Goal: Information Seeking & Learning: Learn about a topic

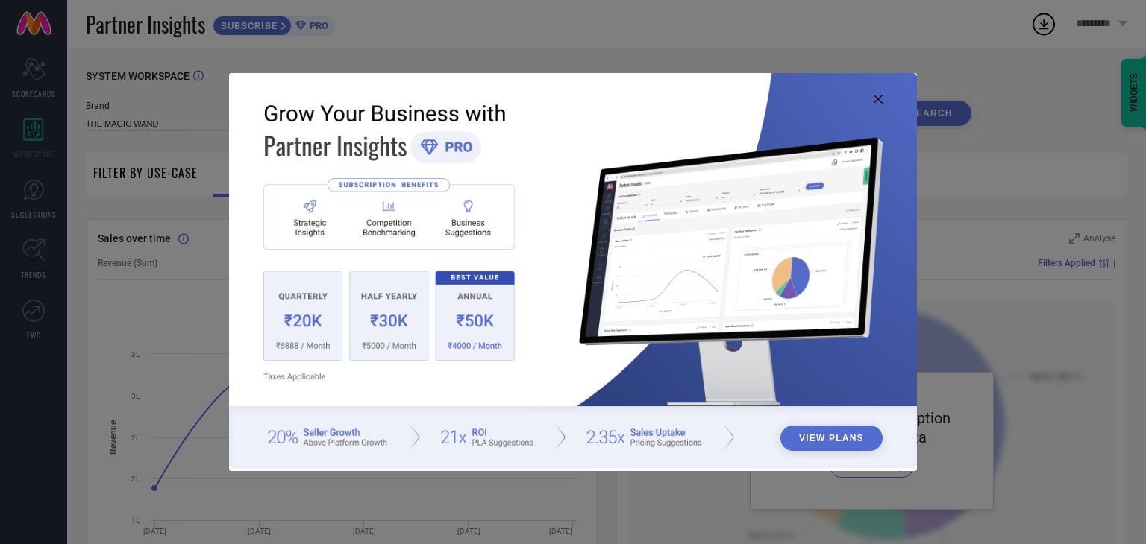
click at [881, 98] on icon at bounding box center [877, 99] width 9 height 9
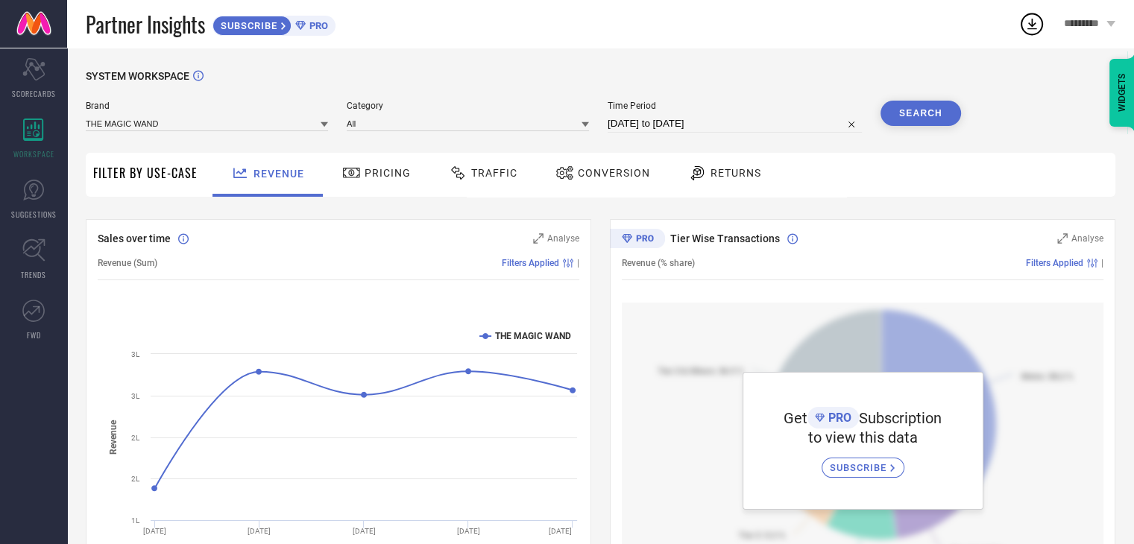
select select "7"
select select "2025"
select select "8"
select select "2025"
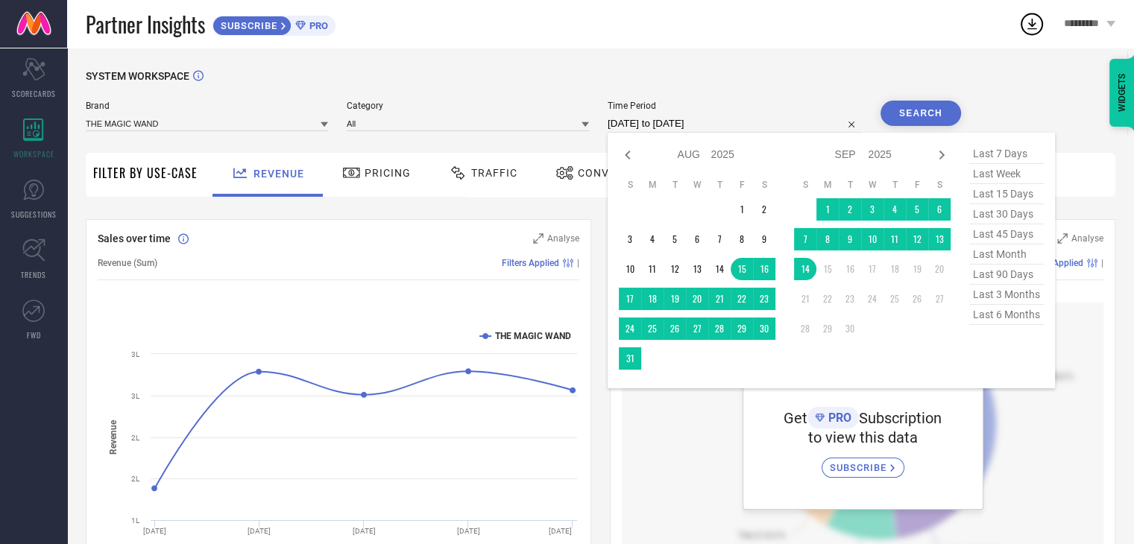
click at [645, 122] on input "[DATE] to [DATE]" at bounding box center [735, 124] width 254 height 18
click at [832, 213] on td "1" at bounding box center [828, 209] width 22 height 22
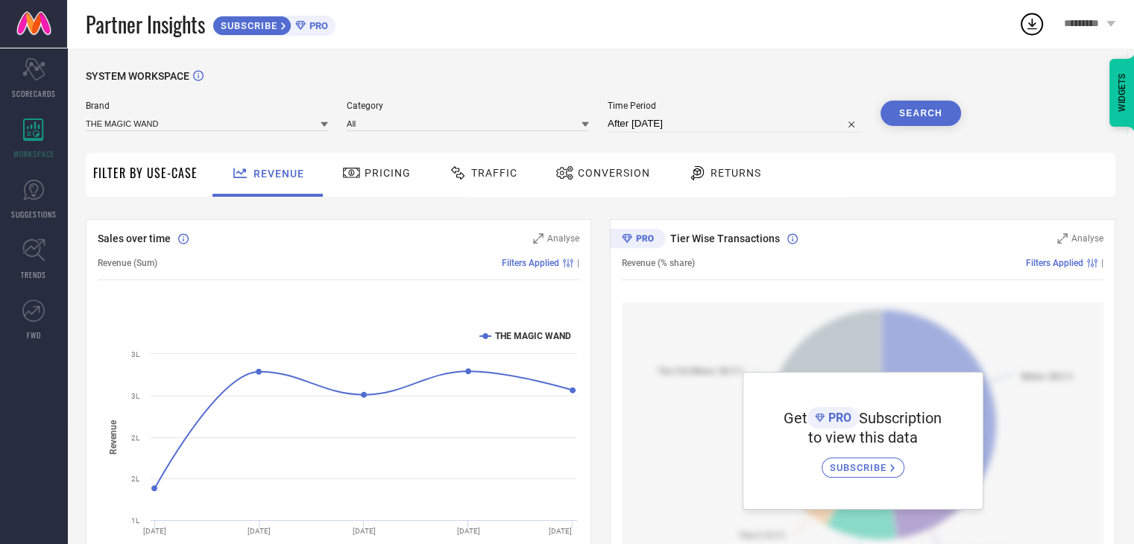
type input "[DATE] to [DATE]"
click at [919, 105] on button "Search" at bounding box center [921, 113] width 81 height 25
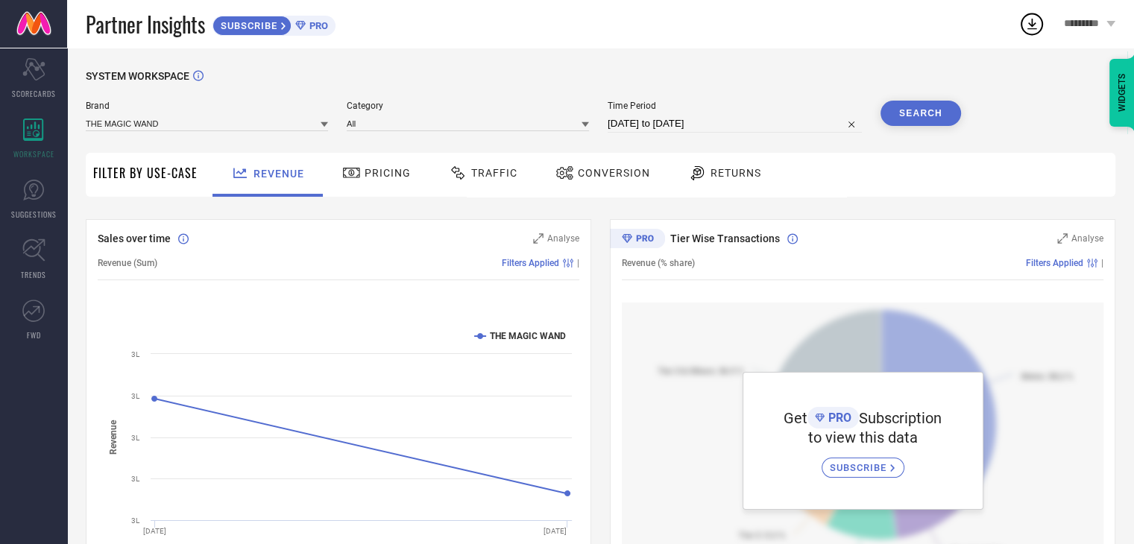
click at [700, 123] on input "[DATE] to [DATE]" at bounding box center [735, 124] width 254 height 18
select select "8"
select select "2025"
select select "9"
select select "2025"
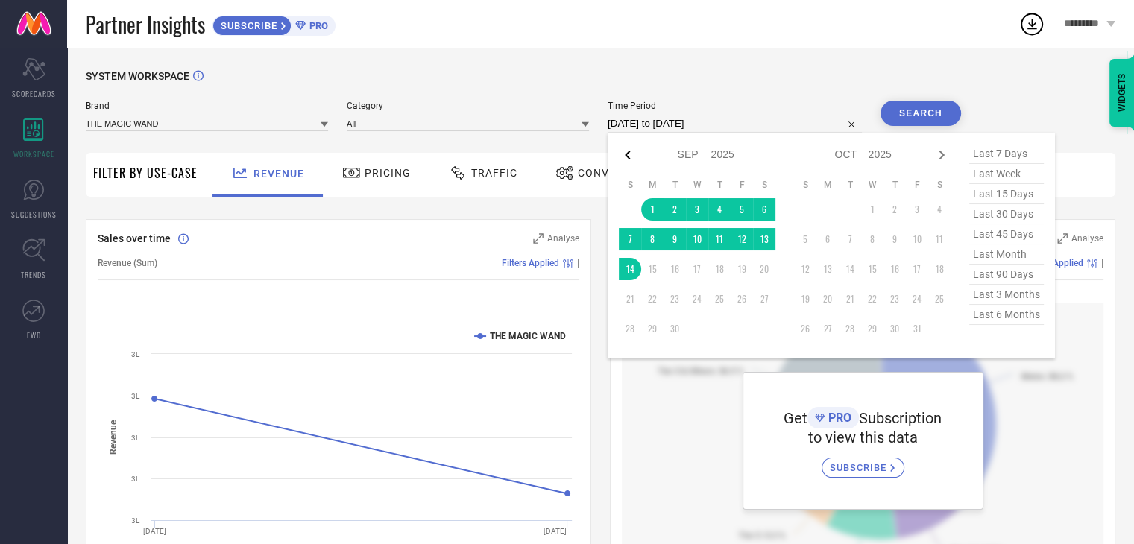
click at [631, 156] on icon at bounding box center [628, 155] width 18 height 18
select select "7"
select select "2025"
select select "8"
select select "2025"
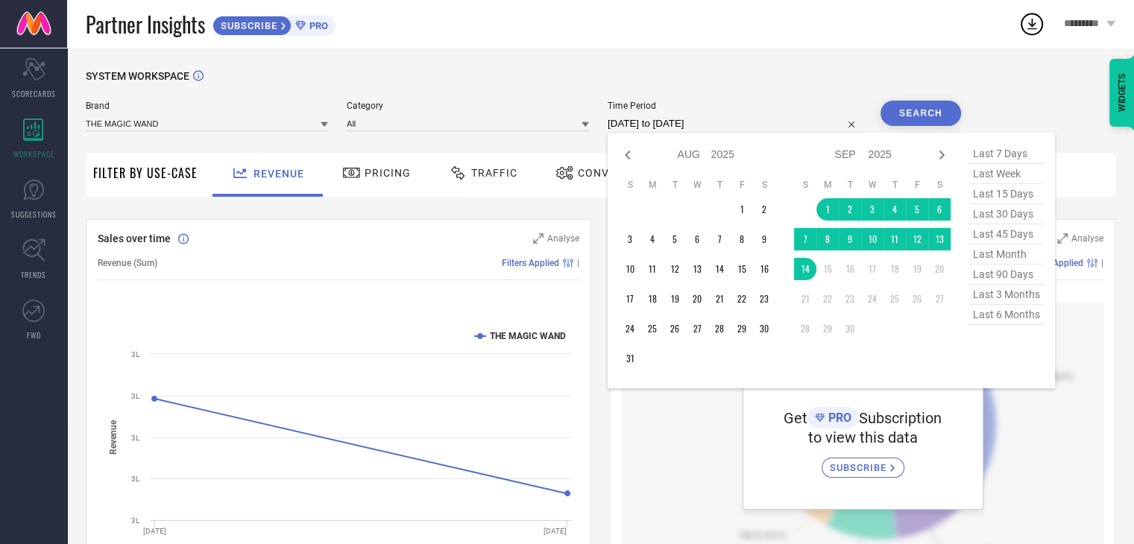
click at [1020, 278] on span "last 90 days" at bounding box center [1007, 275] width 75 height 20
type input "[DATE] to [DATE]"
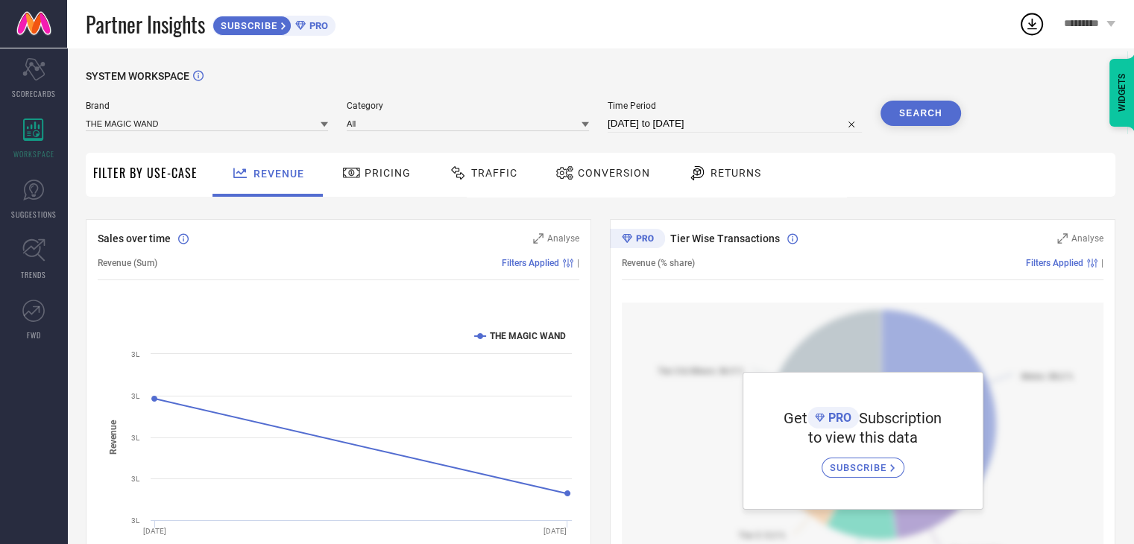
click at [917, 123] on button "Search" at bounding box center [921, 113] width 81 height 25
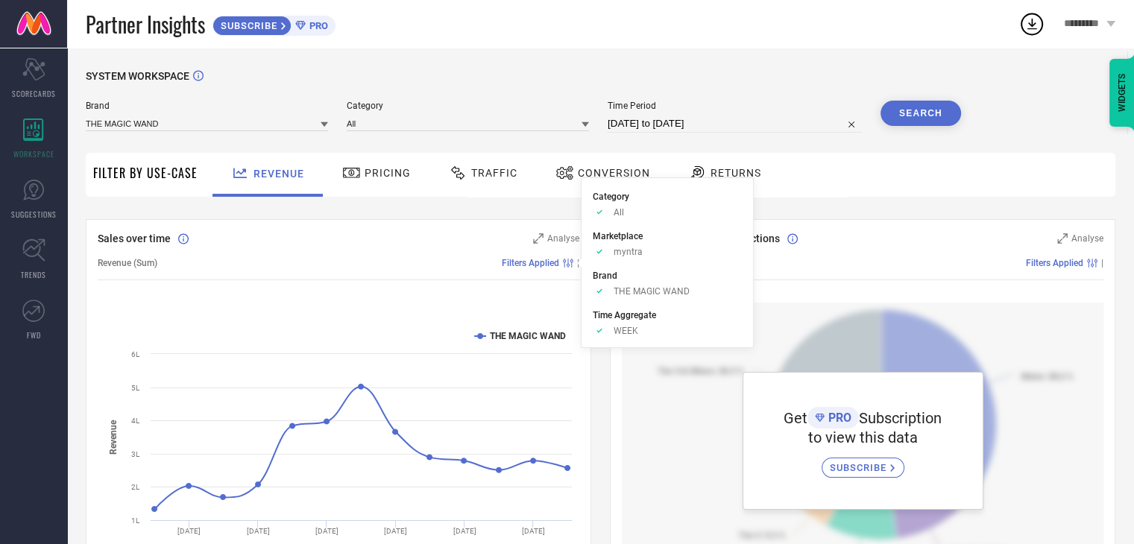
click at [569, 266] on icon at bounding box center [568, 263] width 10 height 9
click at [550, 265] on span "Filters Applied" at bounding box center [530, 263] width 57 height 10
click at [485, 125] on input at bounding box center [468, 124] width 242 height 16
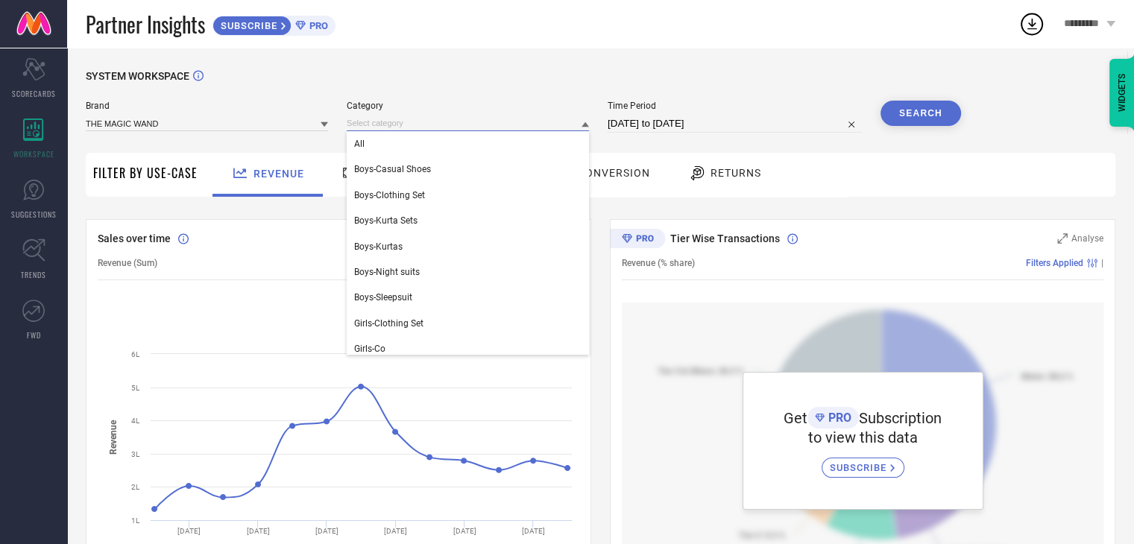
click at [485, 125] on input at bounding box center [468, 124] width 242 height 16
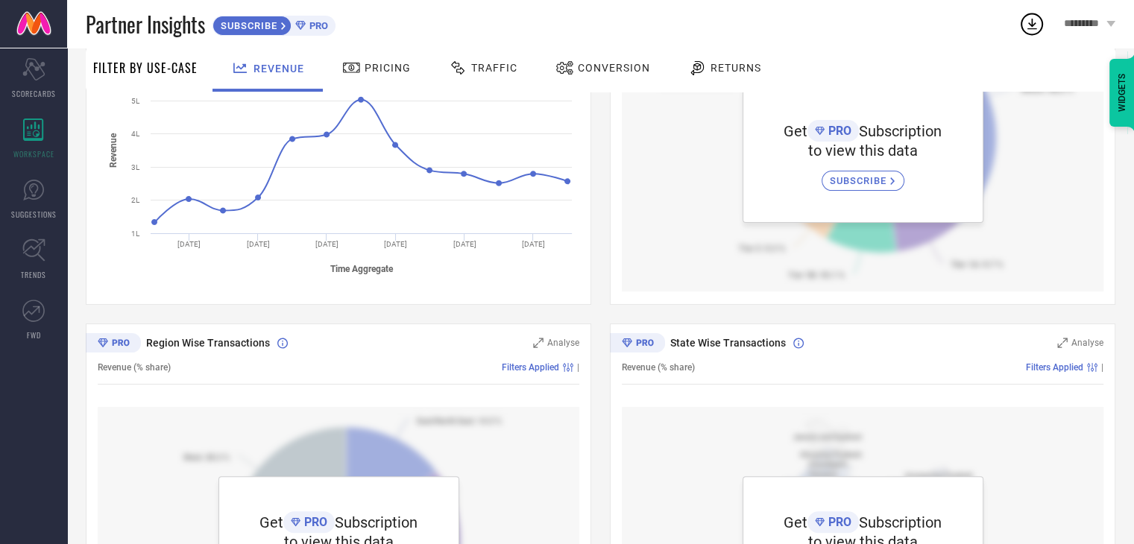
scroll to position [164, 0]
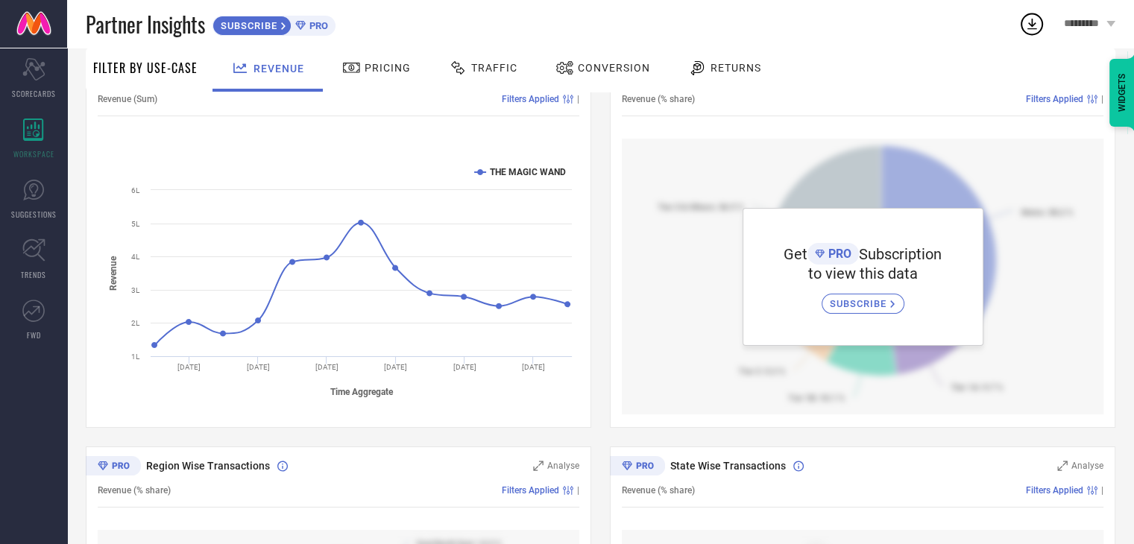
click at [396, 75] on div "Pricing" at bounding box center [377, 67] width 76 height 25
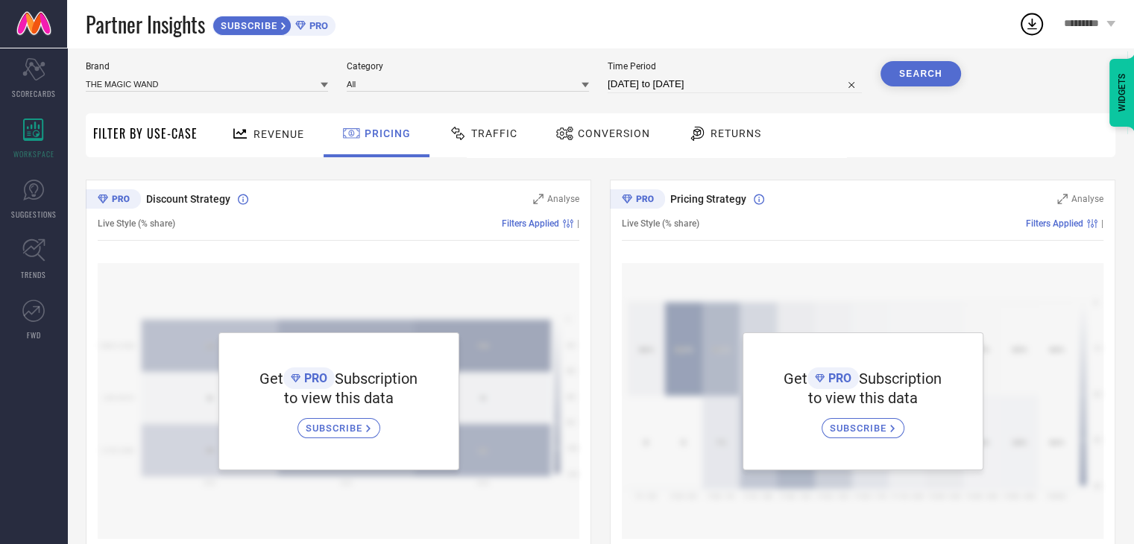
scroll to position [75, 0]
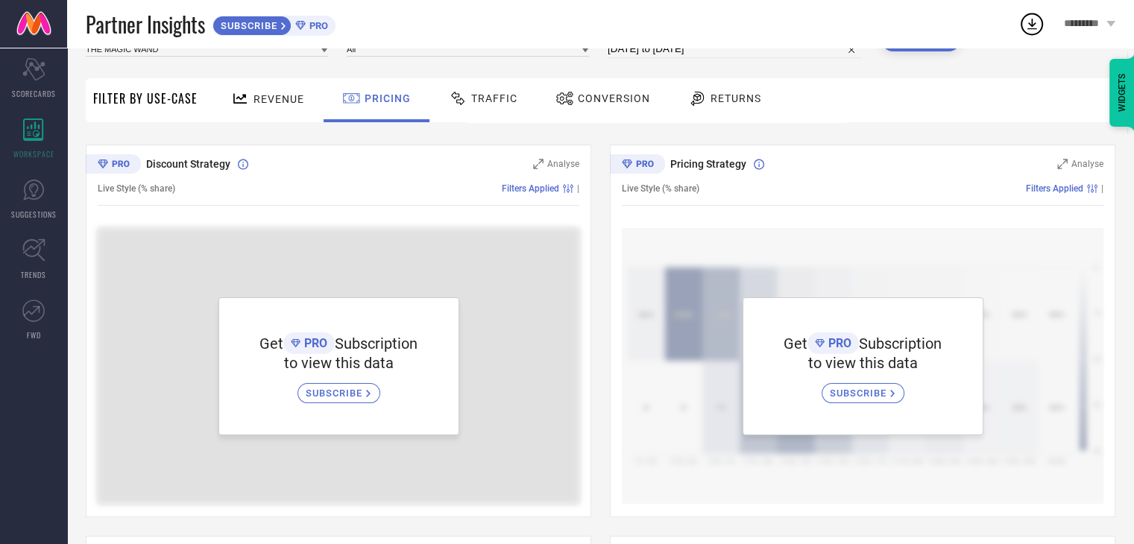
click at [327, 31] on span "PRO" at bounding box center [317, 25] width 22 height 11
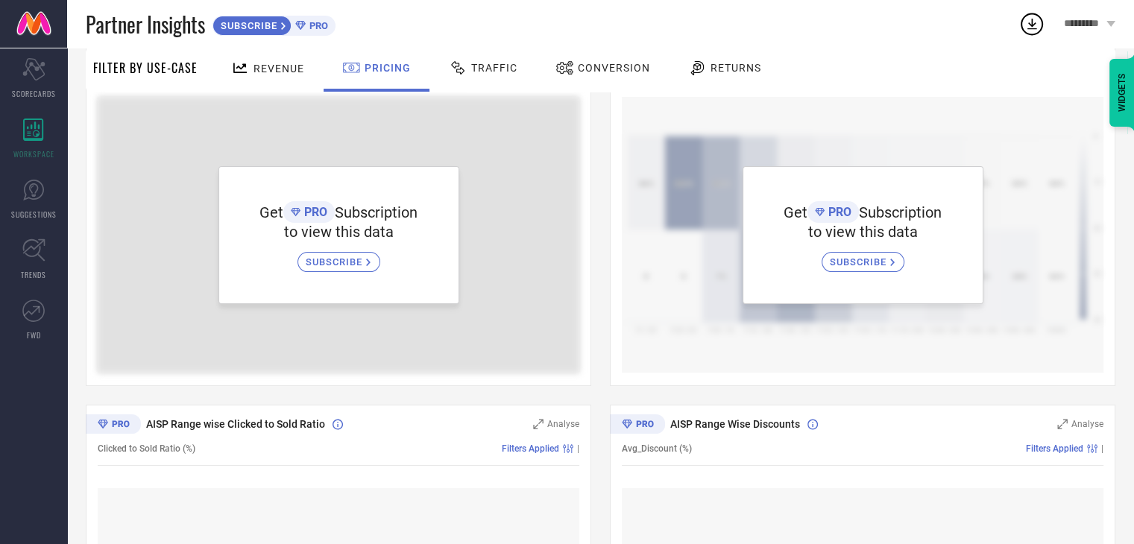
scroll to position [373, 0]
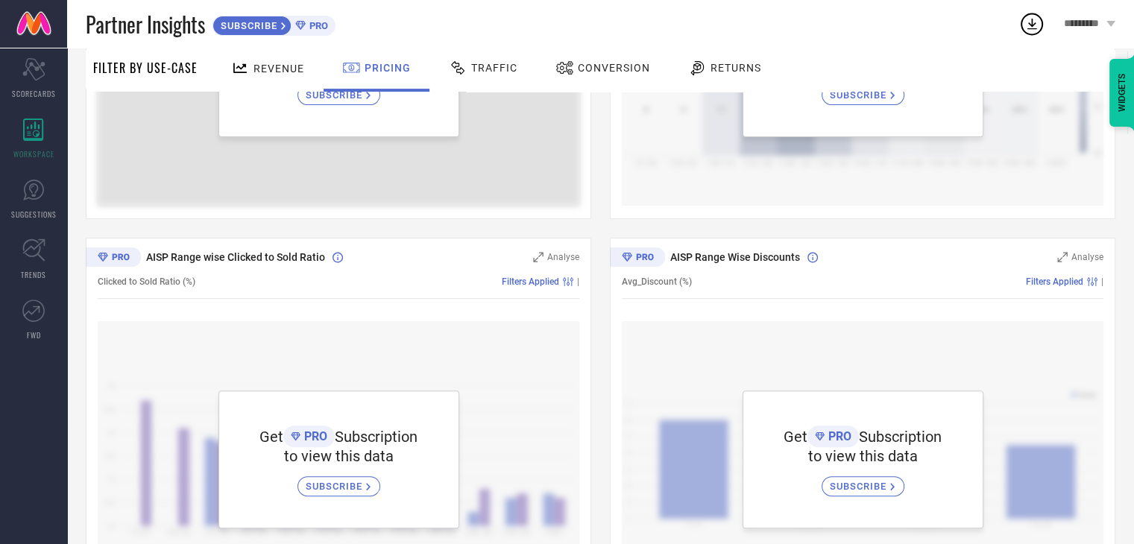
click at [478, 66] on span "Traffic" at bounding box center [494, 68] width 46 height 12
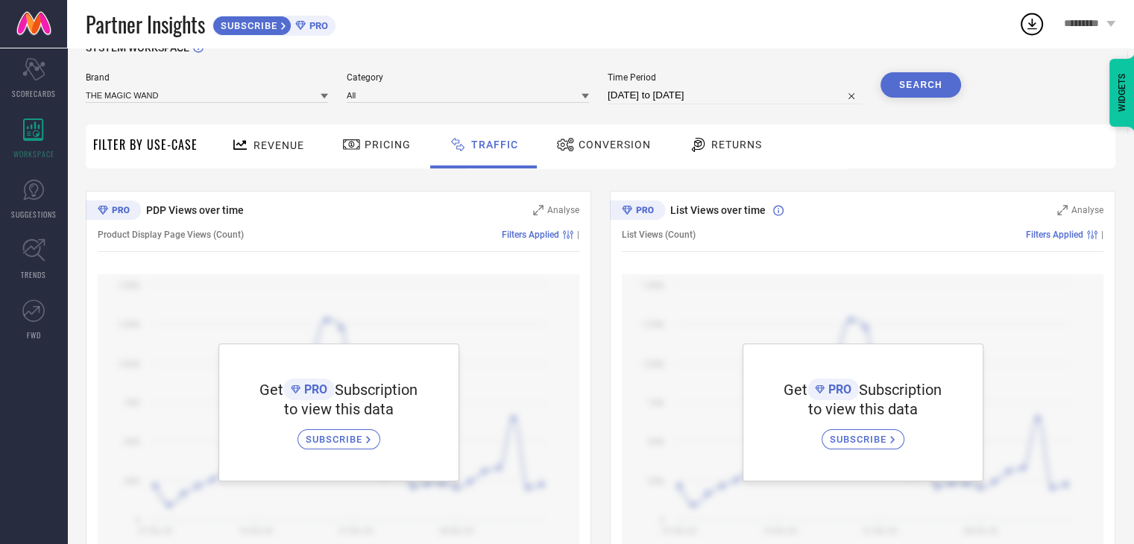
scroll to position [71, 0]
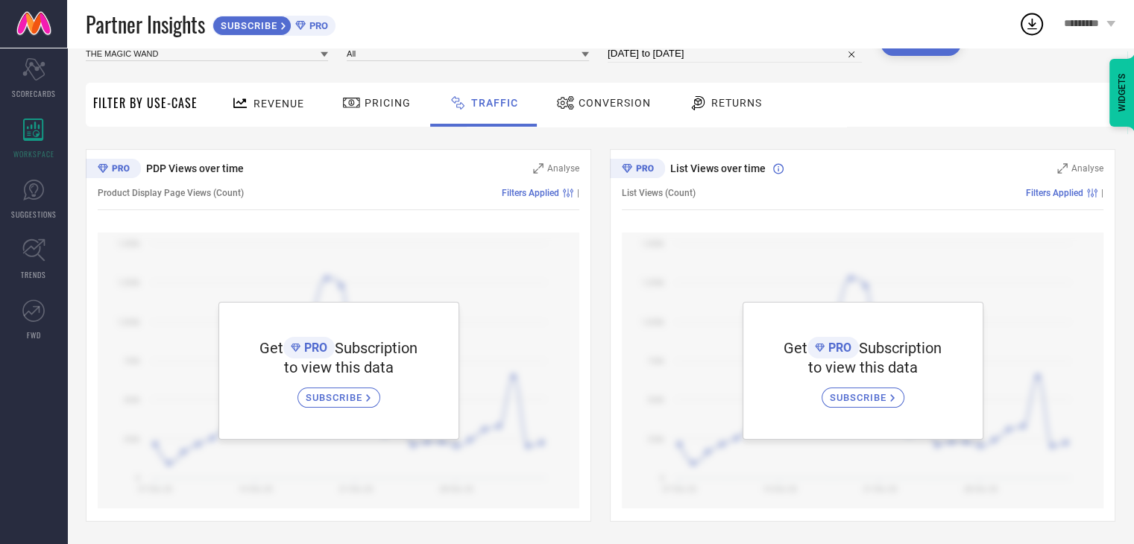
click at [346, 104] on icon at bounding box center [351, 103] width 19 height 18
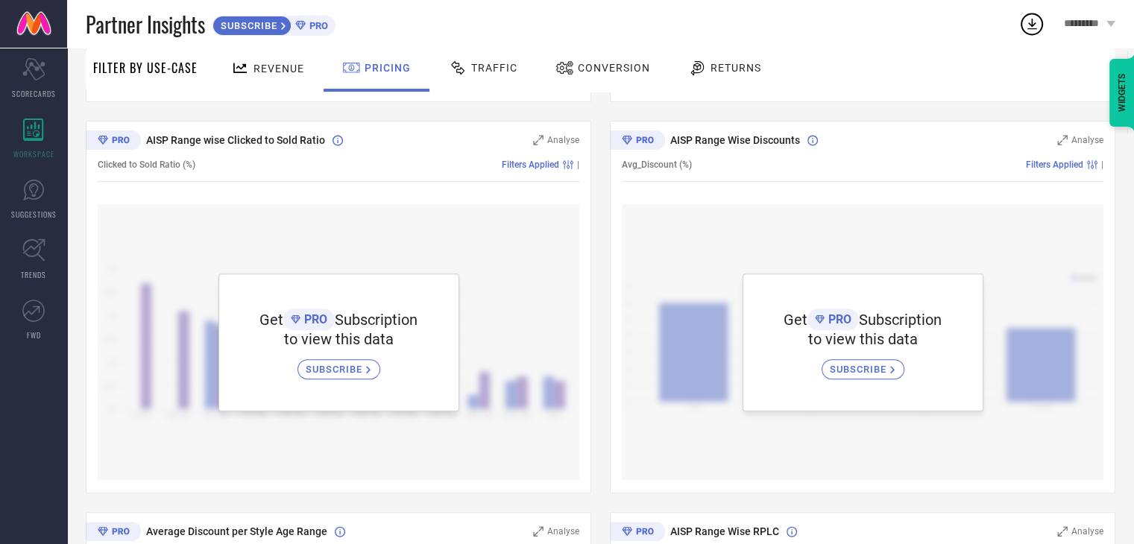
scroll to position [481, 0]
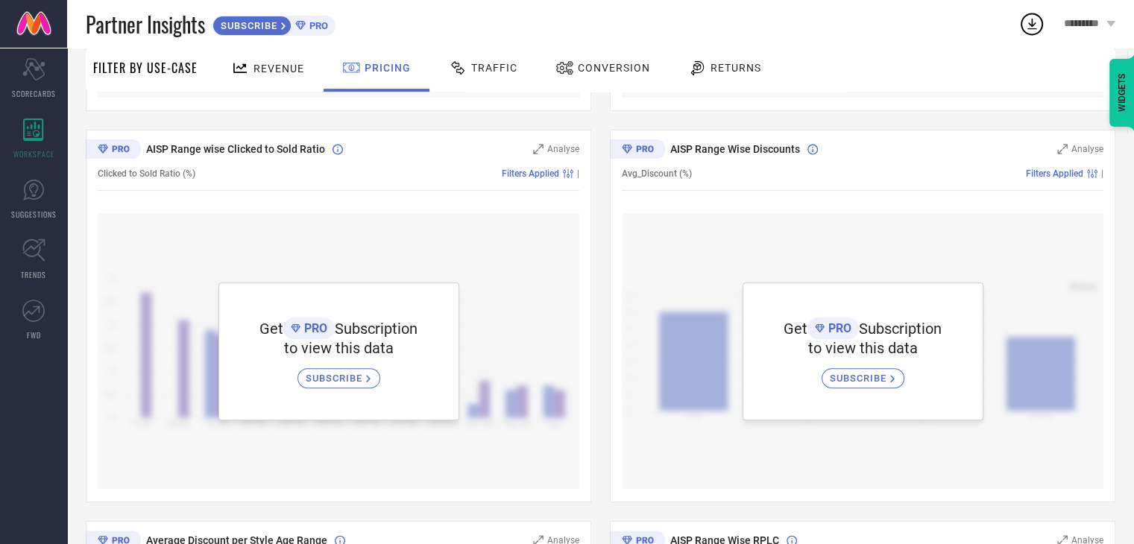
click at [642, 80] on div "Conversion" at bounding box center [603, 67] width 102 height 25
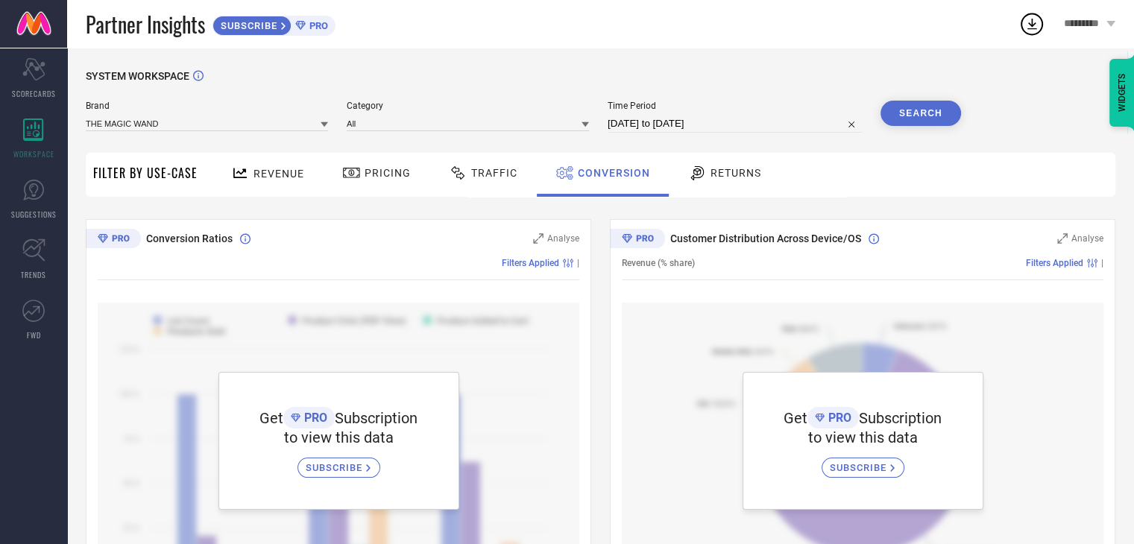
scroll to position [0, 0]
click at [717, 174] on span "Returns" at bounding box center [736, 173] width 51 height 12
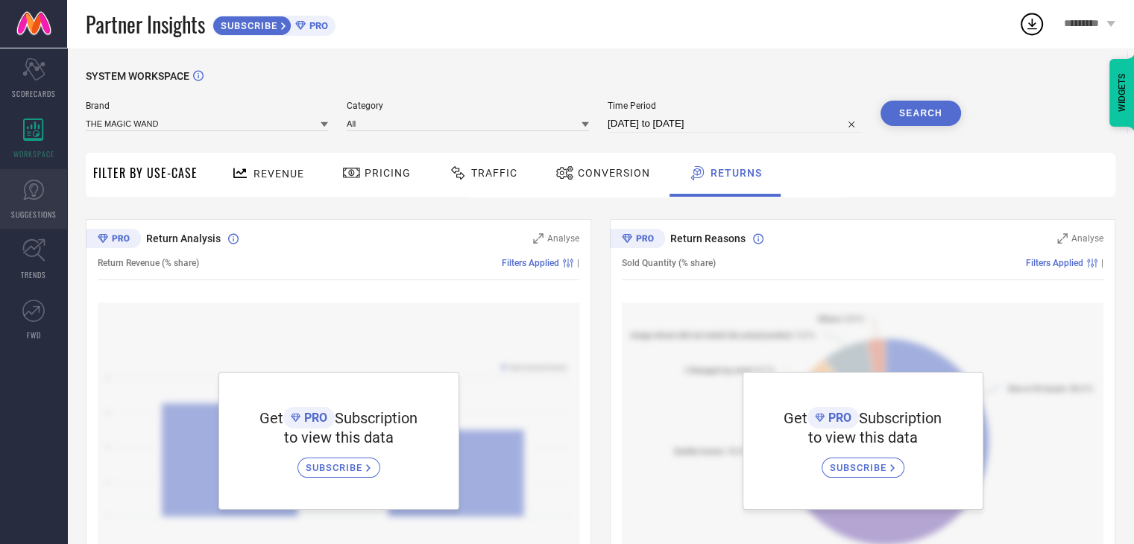
click at [45, 201] on link "SUGGESTIONS" at bounding box center [33, 199] width 67 height 60
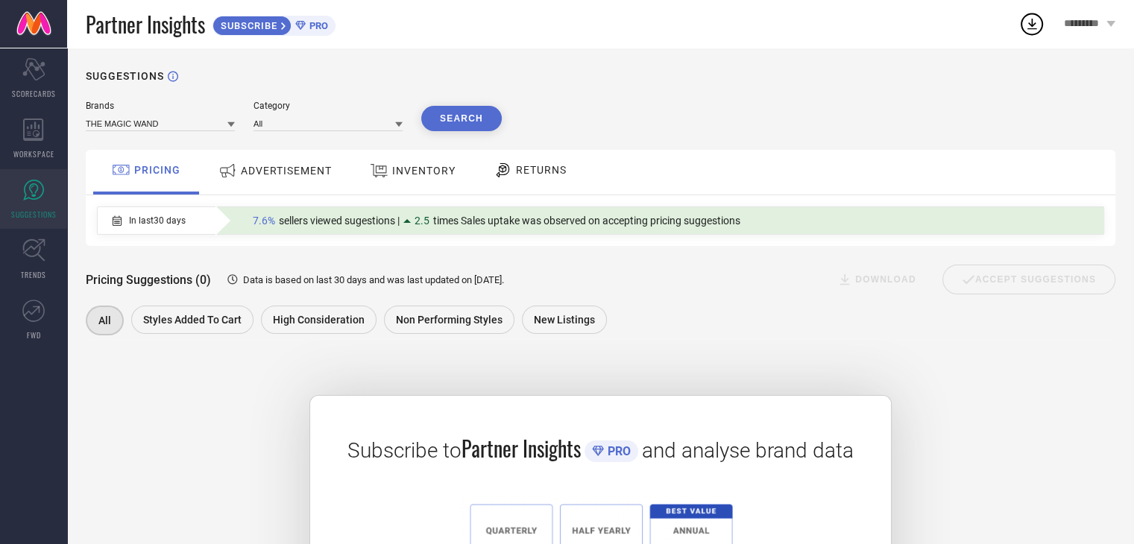
click at [304, 180] on div "ADVERTISEMENT" at bounding box center [275, 170] width 121 height 27
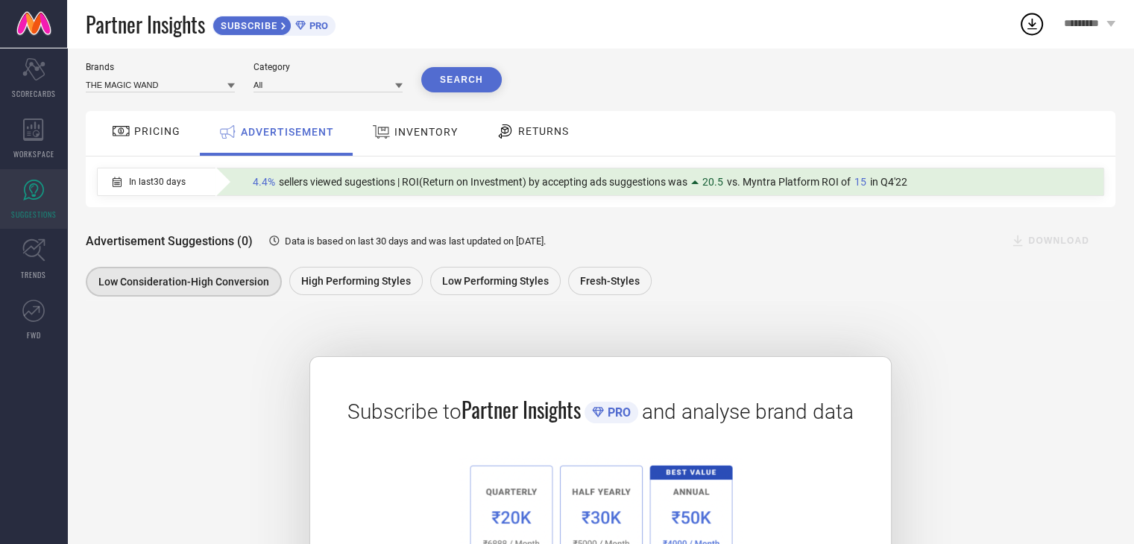
scroll to position [75, 0]
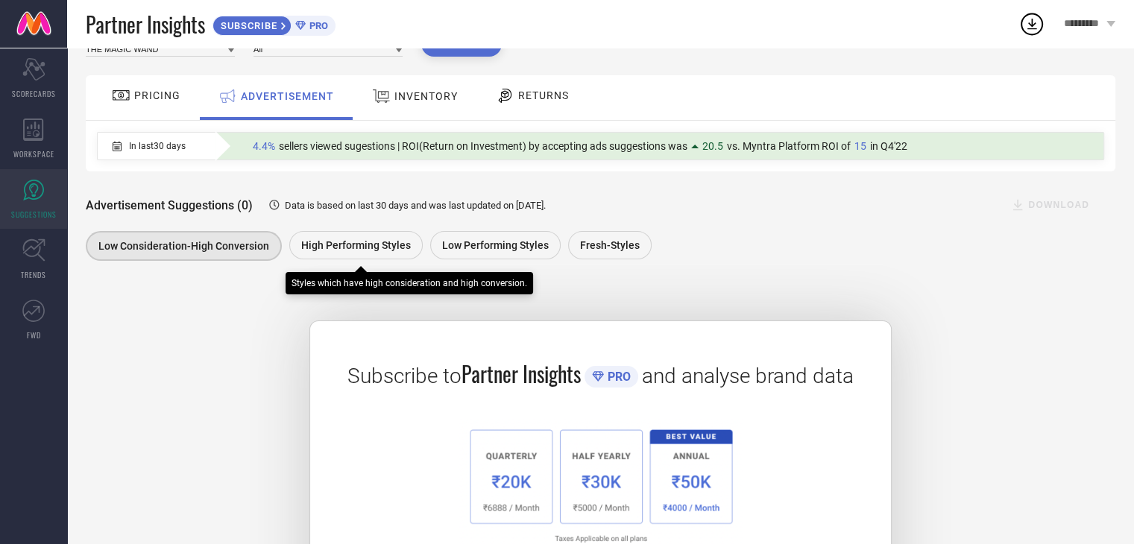
click at [389, 245] on span "High Performing Styles" at bounding box center [356, 245] width 110 height 12
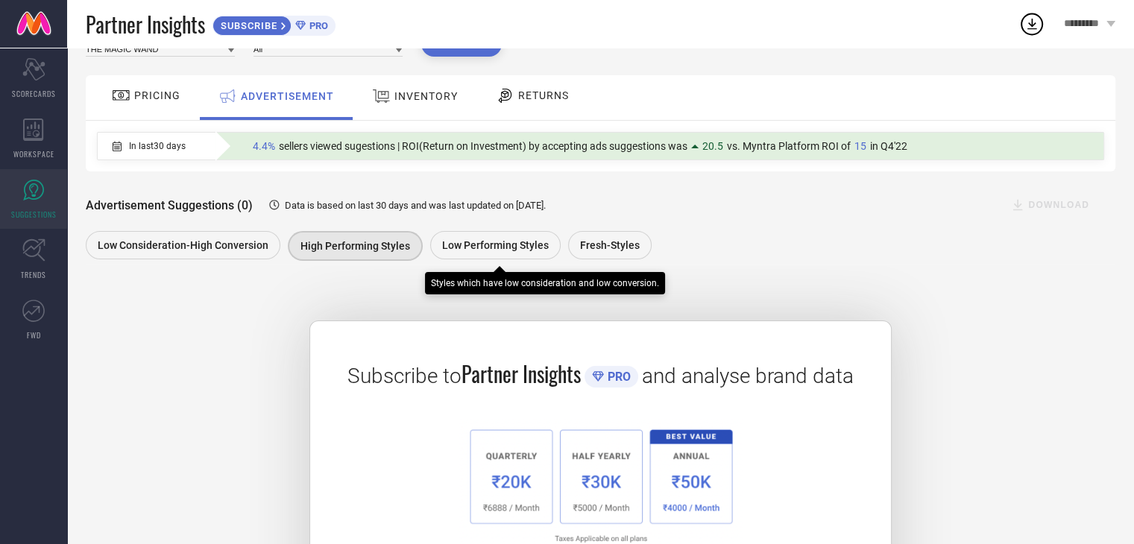
click at [471, 245] on span "Low Performing Styles" at bounding box center [495, 245] width 107 height 12
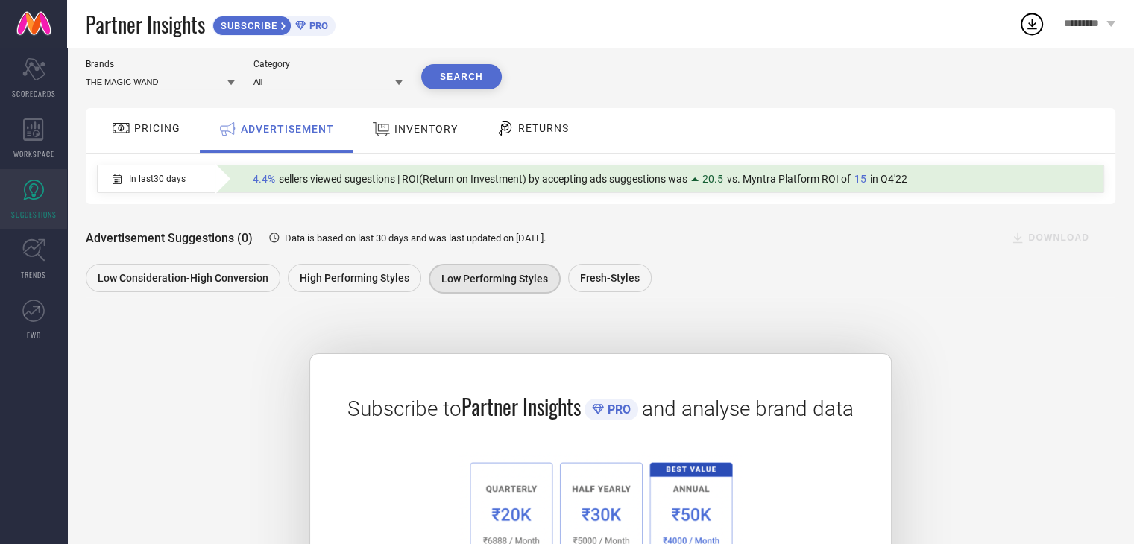
scroll to position [0, 0]
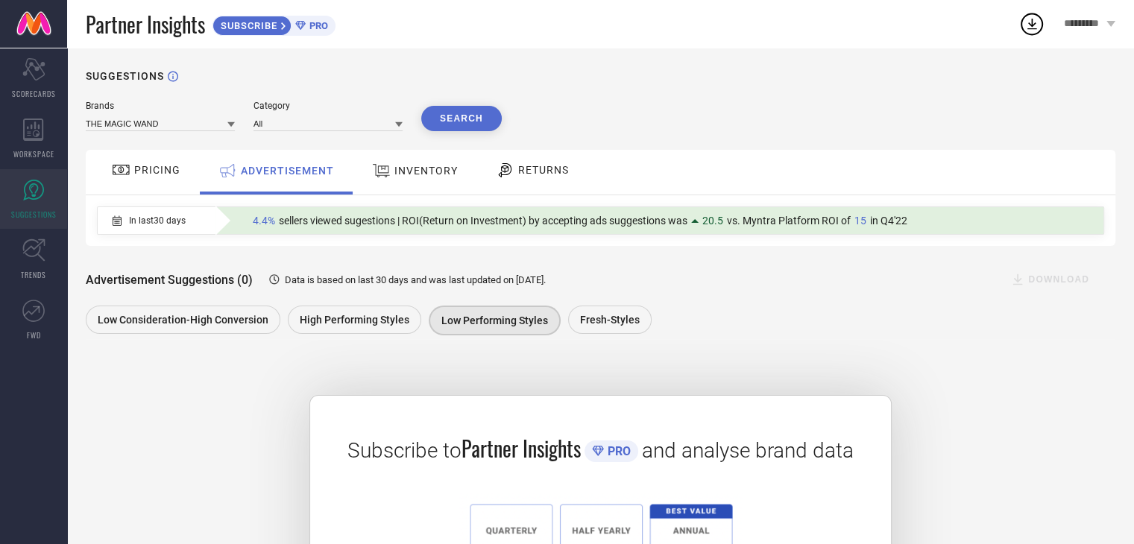
click at [431, 170] on span "INVENTORY" at bounding box center [426, 171] width 63 height 12
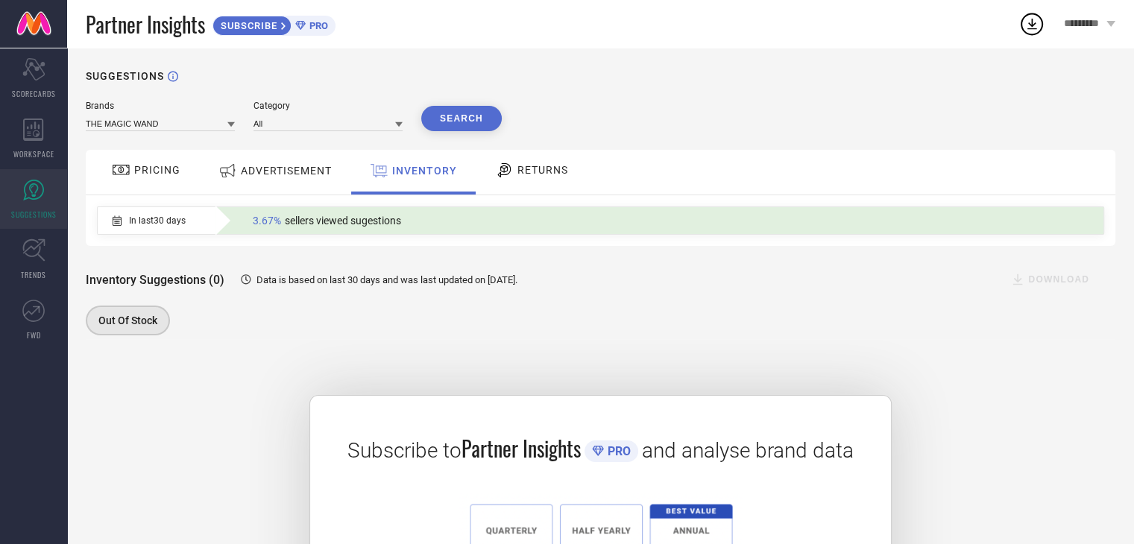
click at [155, 178] on div "PRICING" at bounding box center [146, 169] width 76 height 25
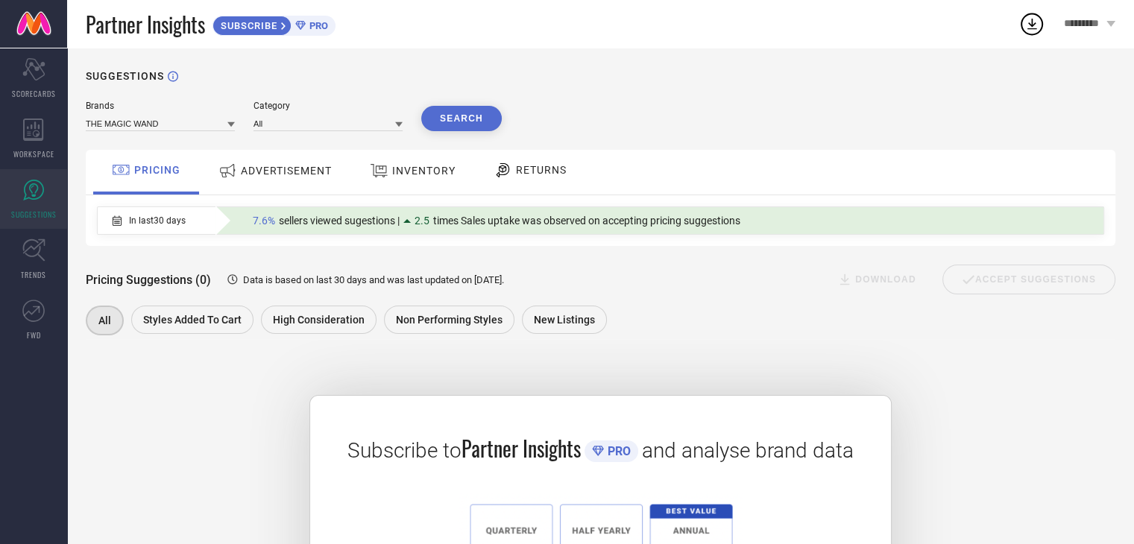
click at [266, 176] on span "ADVERTISEMENT" at bounding box center [286, 171] width 91 height 12
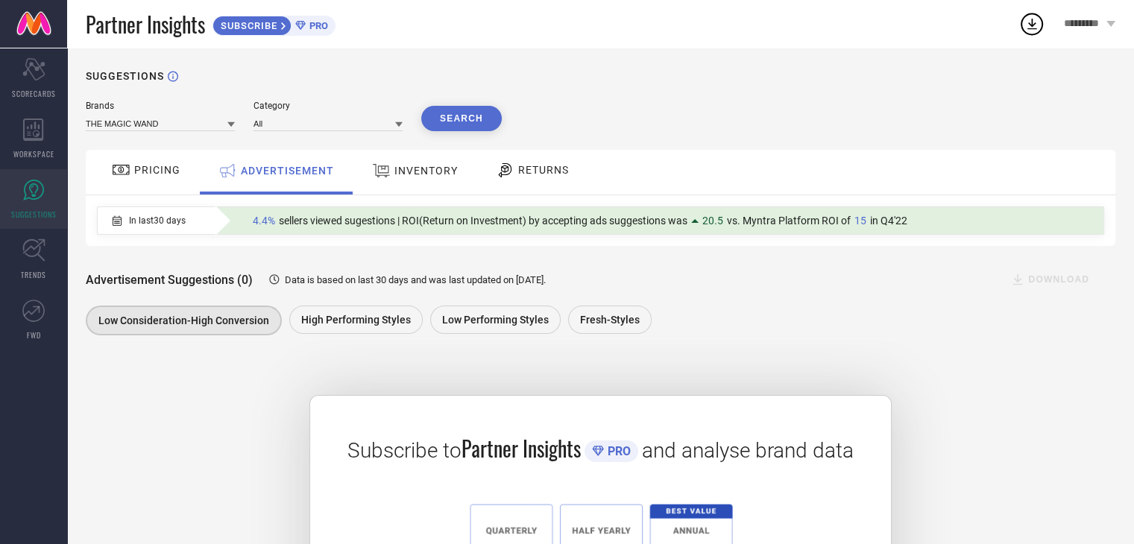
click at [526, 169] on span "RETURNS" at bounding box center [543, 170] width 51 height 12
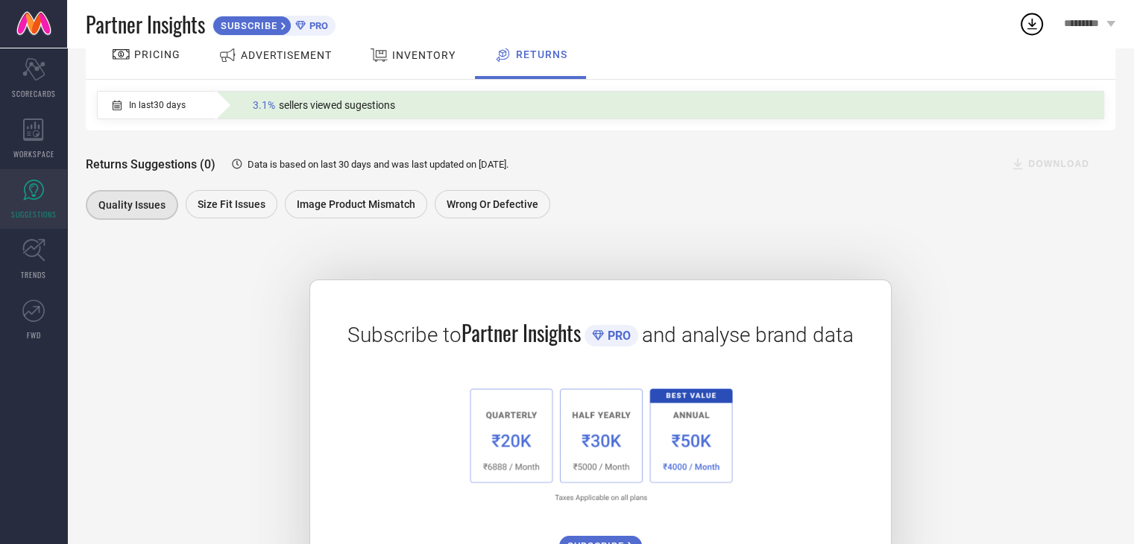
scroll to position [41, 0]
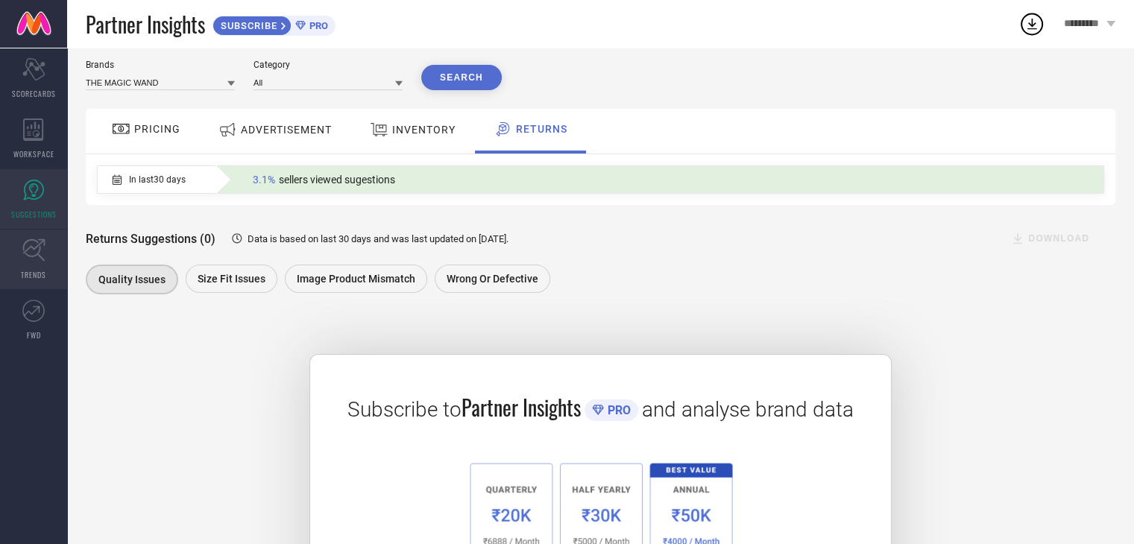
click at [29, 262] on link "TRENDS" at bounding box center [33, 260] width 67 height 60
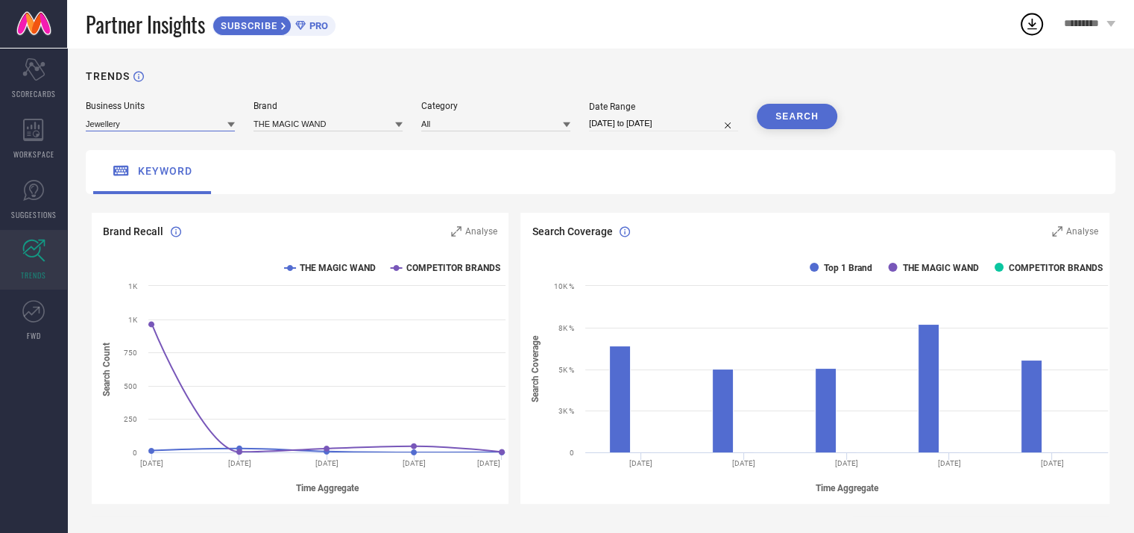
click at [176, 123] on input at bounding box center [160, 124] width 149 height 16
click at [137, 171] on div "Kids Wear" at bounding box center [160, 169] width 149 height 25
click at [808, 122] on button "SEARCH" at bounding box center [797, 116] width 81 height 25
click at [808, 121] on div "SEARCH" at bounding box center [797, 116] width 81 height 25
click at [800, 117] on div "SEARCH" at bounding box center [797, 116] width 81 height 25
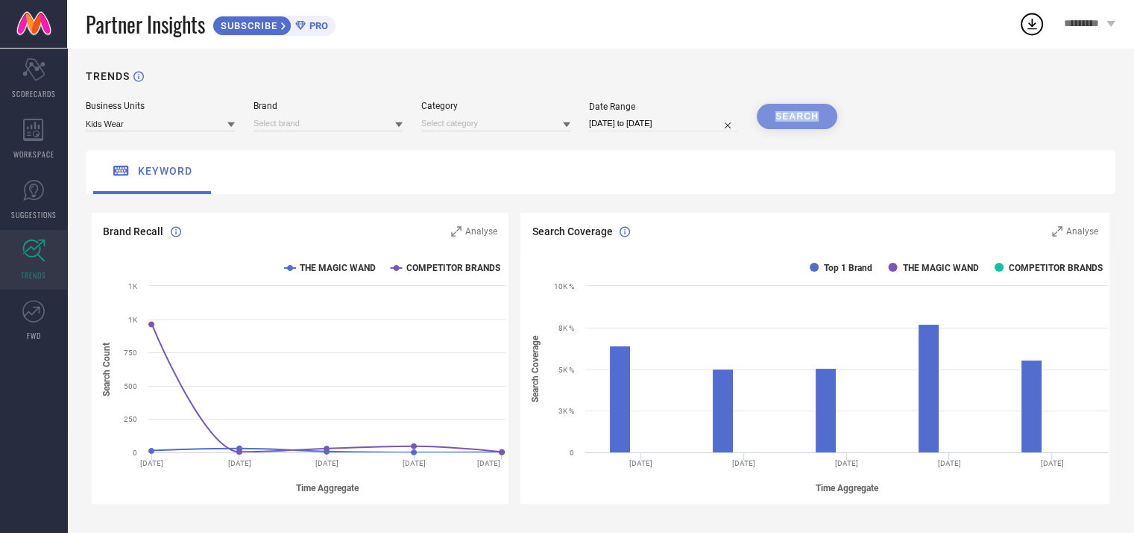
click at [800, 117] on div "SEARCH" at bounding box center [797, 116] width 81 height 25
click at [518, 126] on input at bounding box center [495, 124] width 149 height 16
click at [292, 122] on input at bounding box center [328, 124] width 149 height 16
click at [298, 152] on div "THE MAGIC WAND" at bounding box center [328, 143] width 149 height 25
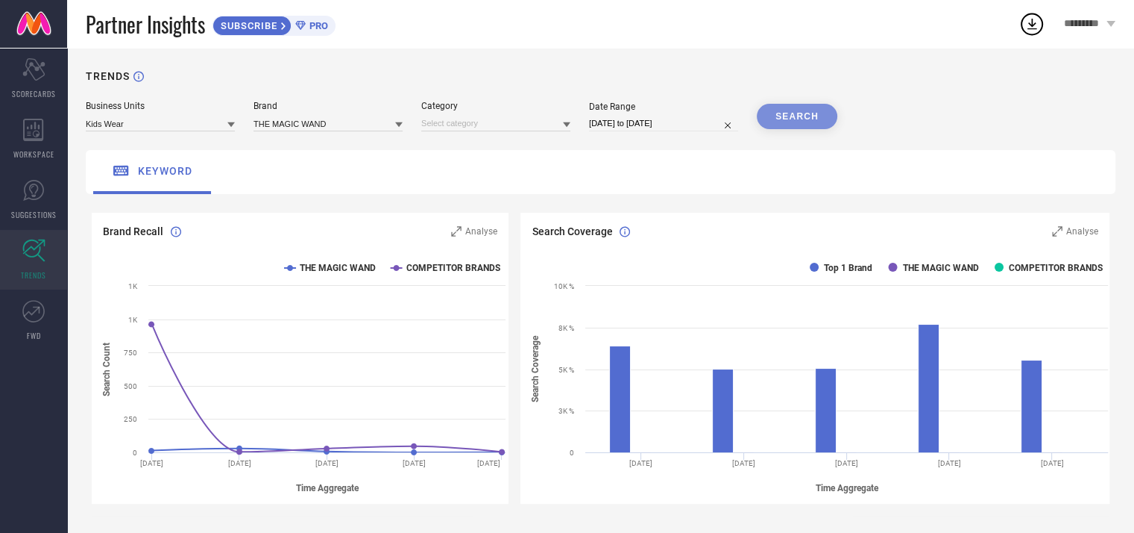
click at [813, 120] on div "SEARCH" at bounding box center [797, 116] width 81 height 25
click at [797, 117] on div "SEARCH" at bounding box center [797, 116] width 81 height 25
drag, startPoint x: 800, startPoint y: 105, endPoint x: 800, endPoint y: 115, distance: 9.7
click at [800, 105] on div "SEARCH" at bounding box center [797, 116] width 81 height 25
click at [800, 116] on div "SEARCH" at bounding box center [797, 116] width 81 height 25
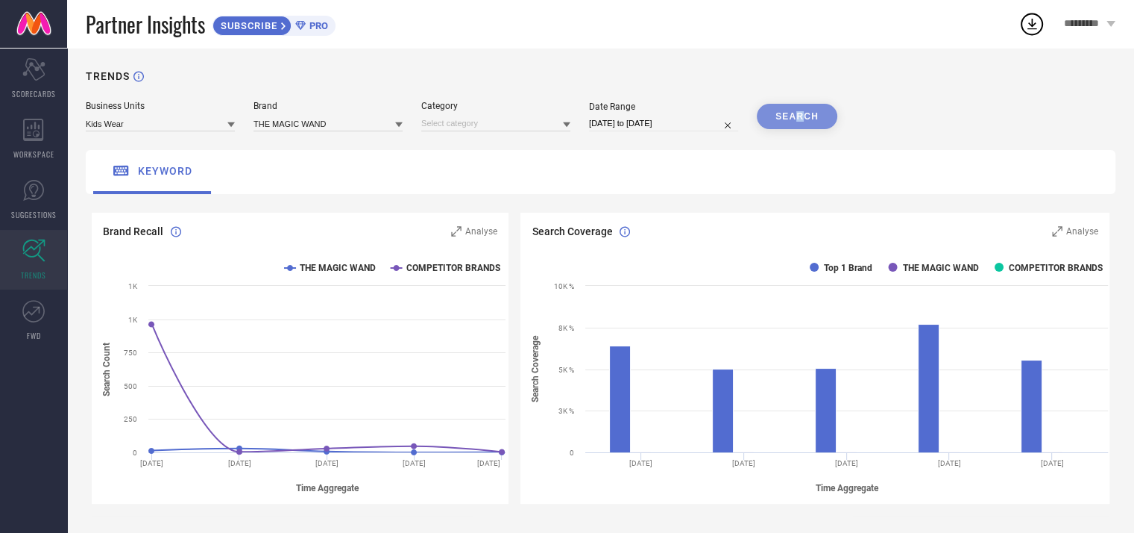
click at [800, 116] on div "SEARCH" at bounding box center [797, 116] width 81 height 25
click at [159, 129] on input at bounding box center [160, 124] width 149 height 16
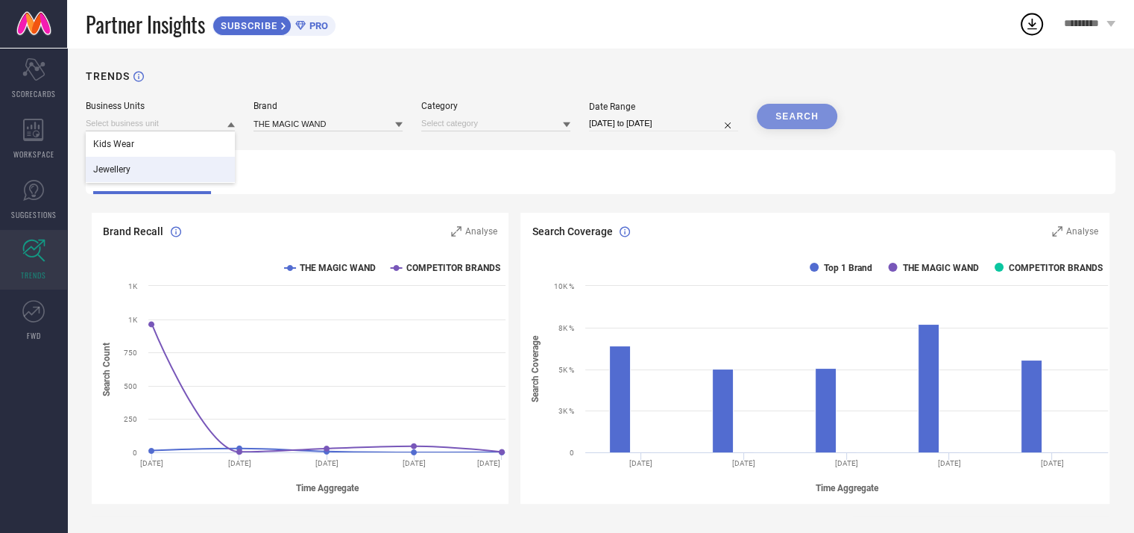
click at [161, 172] on div "Jewellery" at bounding box center [160, 169] width 149 height 25
click at [319, 127] on input at bounding box center [328, 124] width 149 height 16
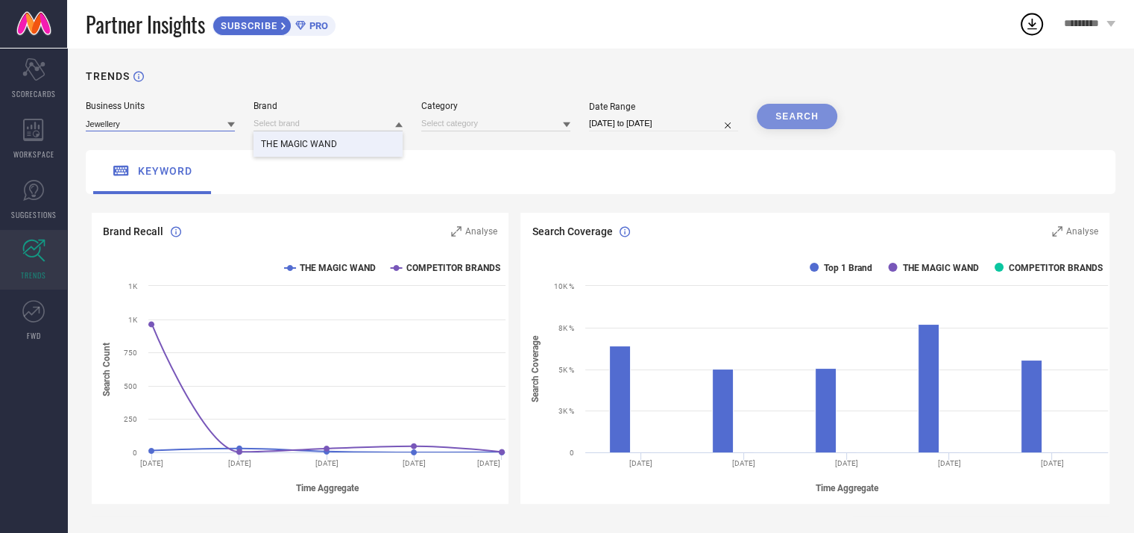
click at [152, 129] on input at bounding box center [160, 124] width 149 height 16
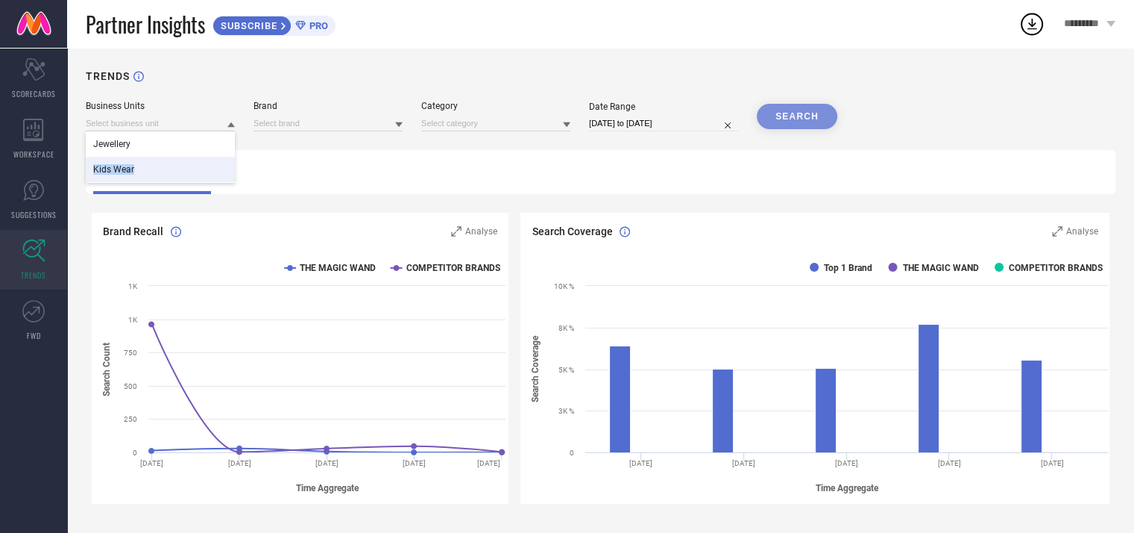
drag, startPoint x: 137, startPoint y: 148, endPoint x: 141, endPoint y: 173, distance: 24.9
click at [141, 173] on div "Jewellery Kids Wear" at bounding box center [160, 156] width 149 height 51
click at [141, 173] on div "Kids Wear" at bounding box center [160, 169] width 149 height 25
click at [391, 123] on input at bounding box center [328, 124] width 149 height 16
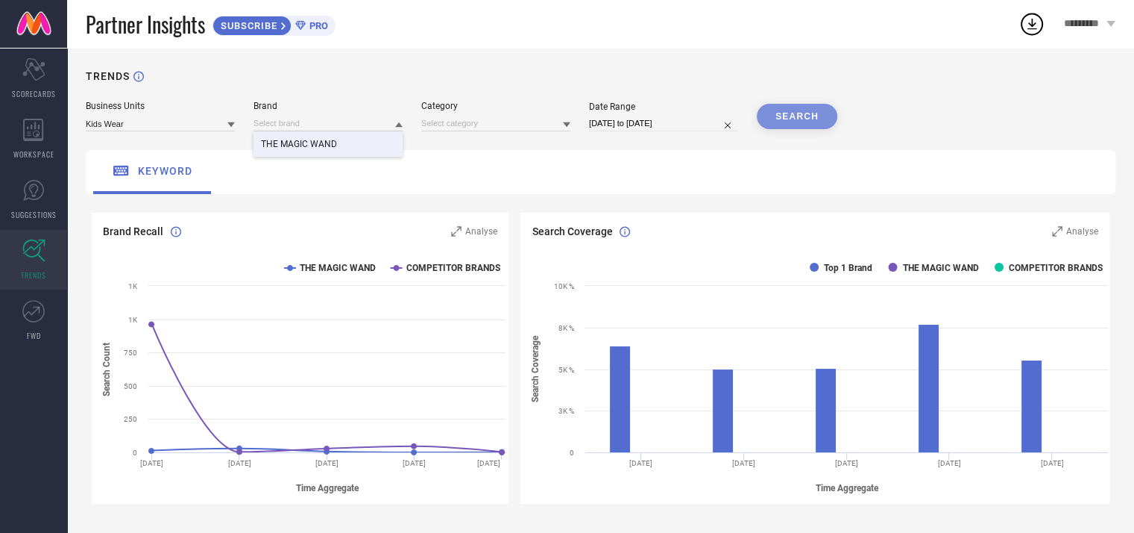
click at [361, 144] on div "THE MAGIC WAND" at bounding box center [328, 143] width 149 height 25
click at [449, 123] on input at bounding box center [495, 124] width 149 height 16
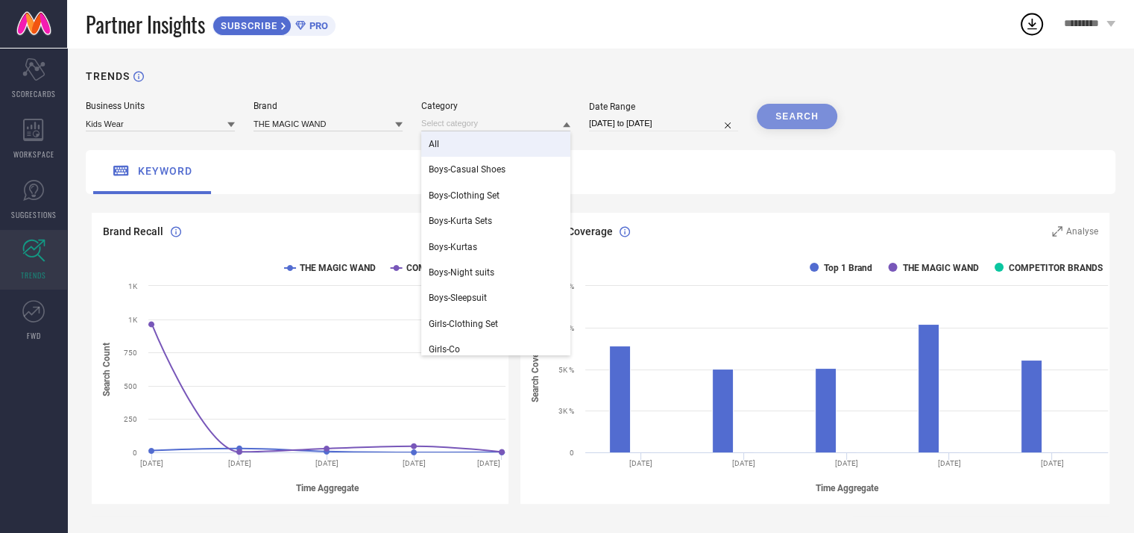
click at [433, 153] on div "All" at bounding box center [495, 143] width 149 height 25
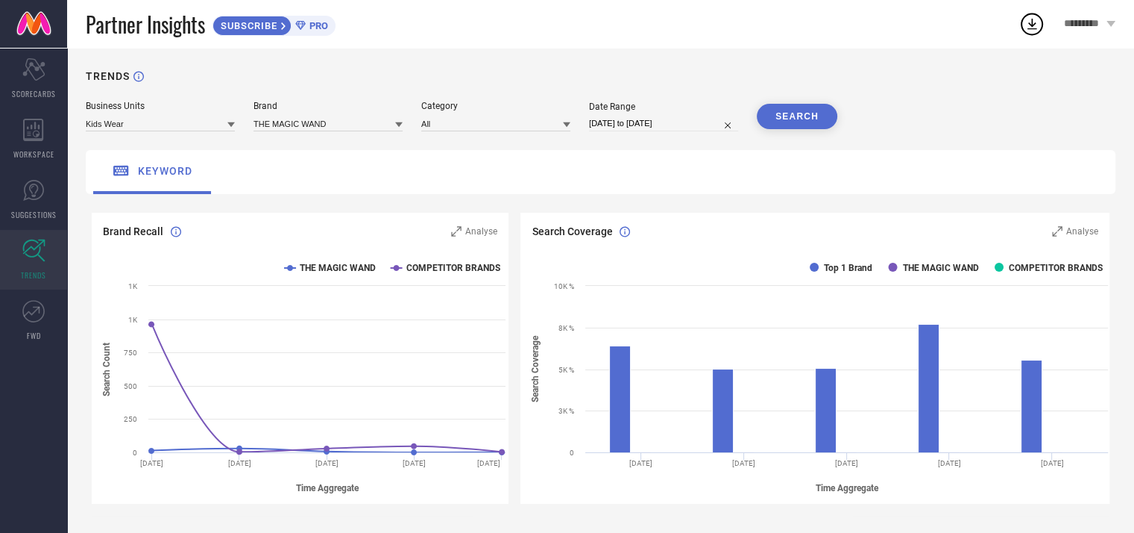
click at [795, 114] on button "SEARCH" at bounding box center [797, 116] width 81 height 25
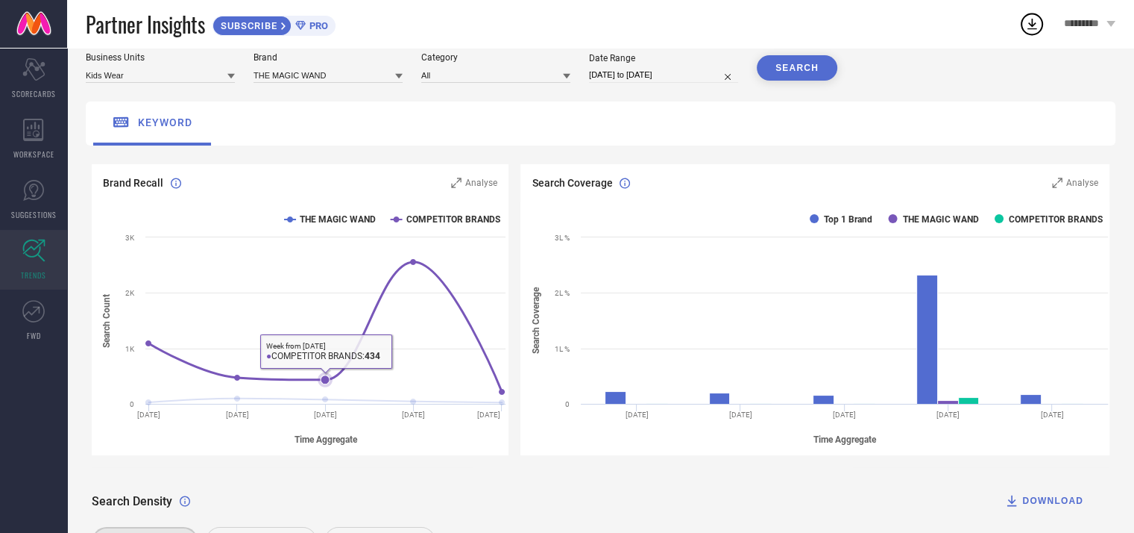
scroll to position [75, 0]
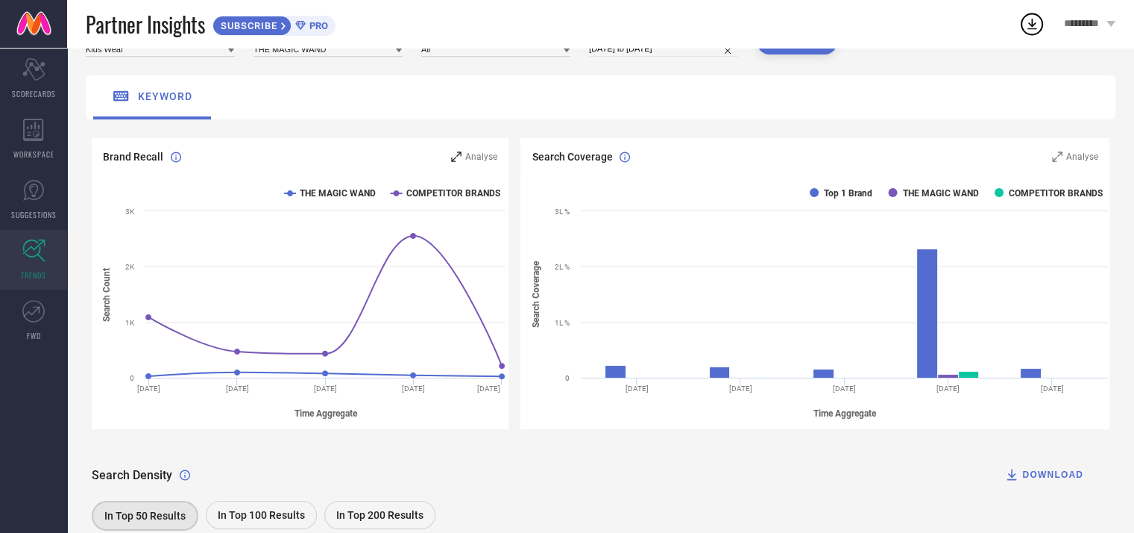
click at [489, 154] on span "Analyse" at bounding box center [481, 156] width 32 height 10
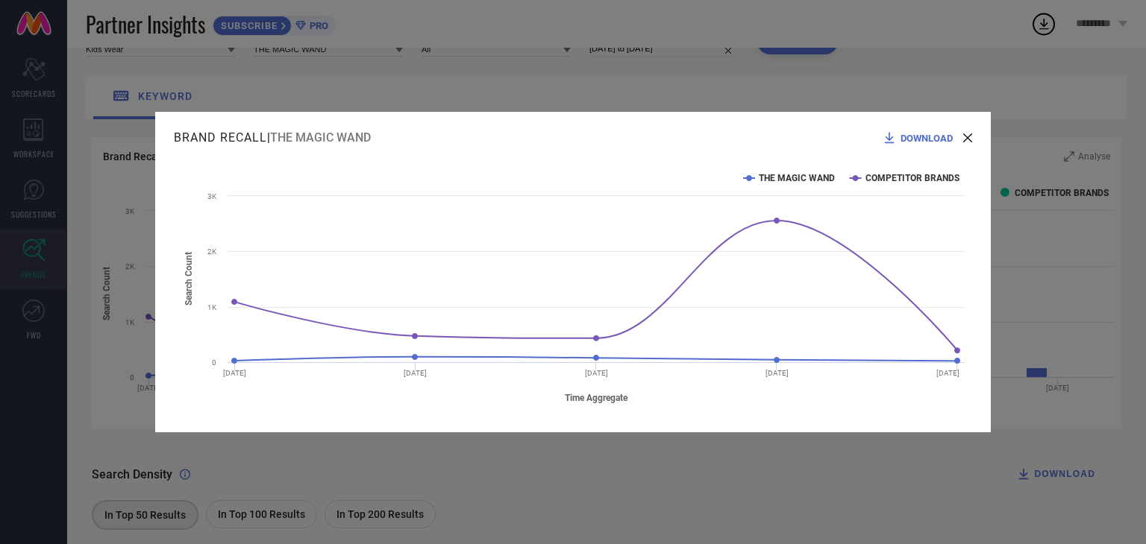
click at [964, 132] on div "DOWNLOAD" at bounding box center [927, 138] width 90 height 15
click at [970, 140] on icon at bounding box center [967, 137] width 9 height 9
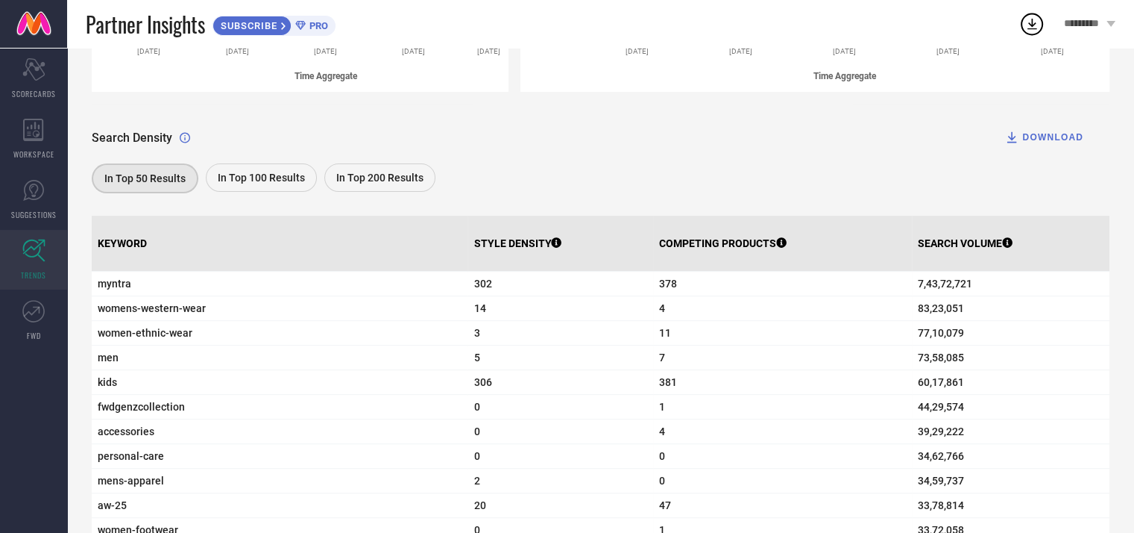
scroll to position [447, 0]
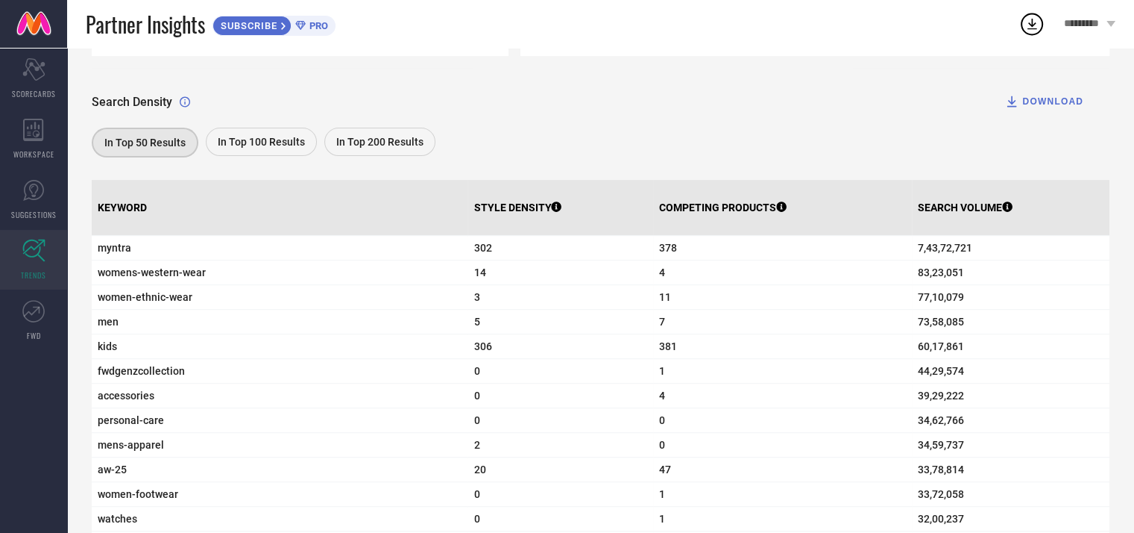
click at [247, 148] on span "In Top 100 Results" at bounding box center [261, 142] width 87 height 12
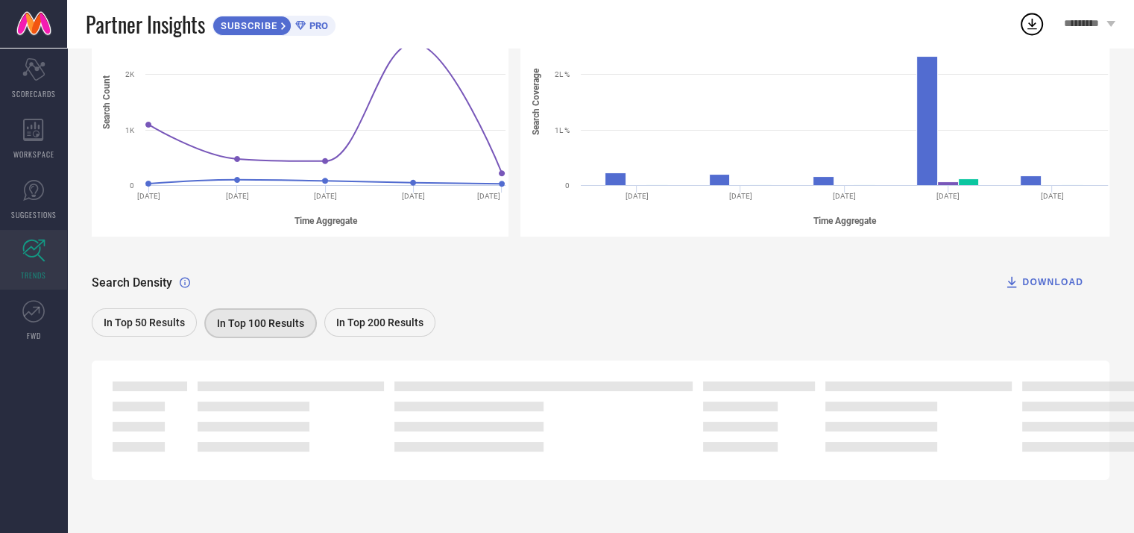
scroll to position [266, 0]
click at [381, 327] on span "In Top 200 Results" at bounding box center [379, 323] width 87 height 12
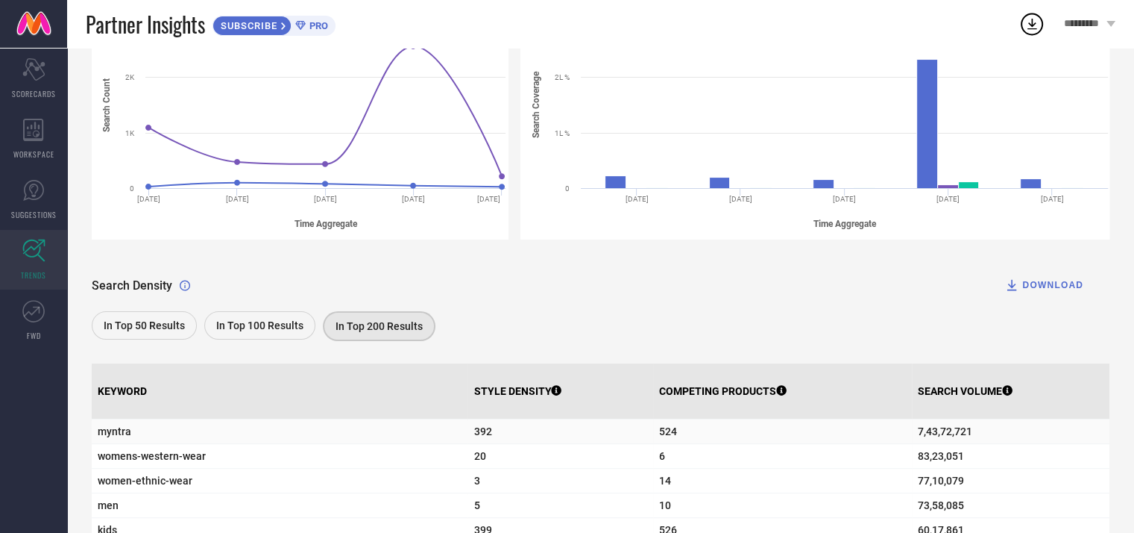
scroll to position [447, 0]
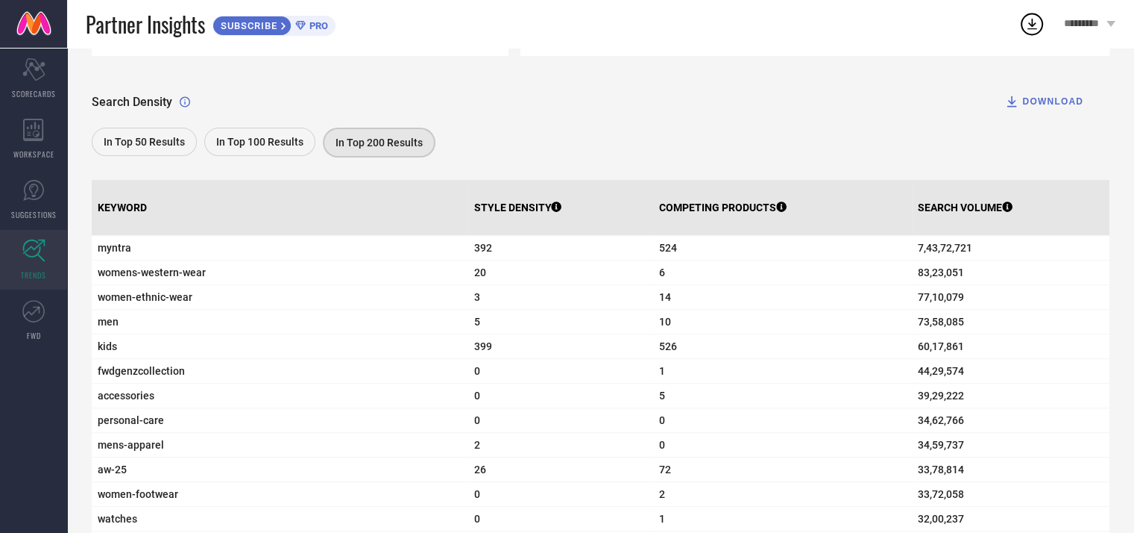
click at [1055, 102] on div "DOWNLOAD" at bounding box center [1044, 101] width 79 height 15
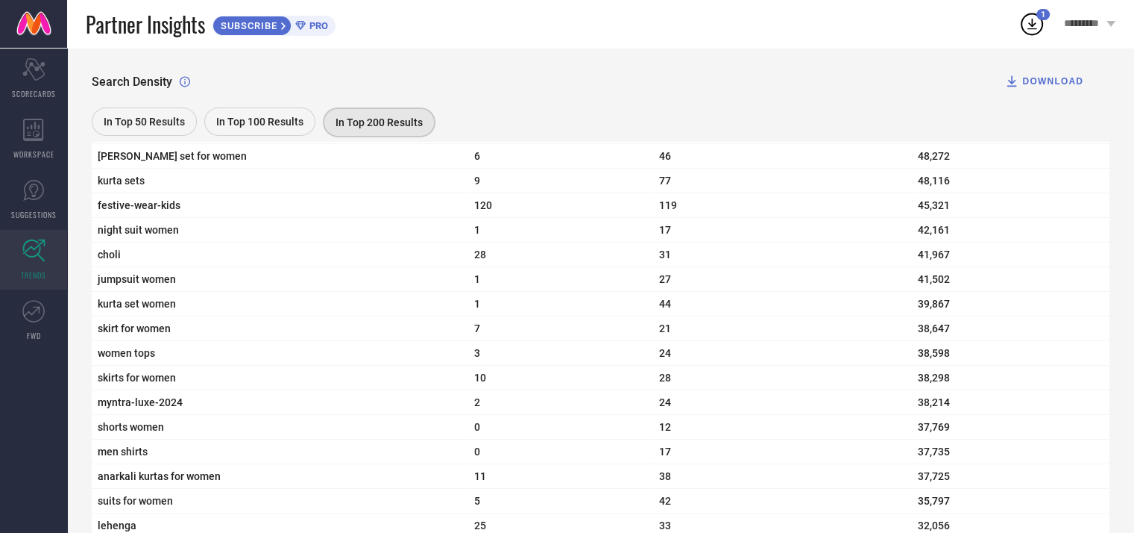
scroll to position [4919, 0]
click at [412, 72] on div "Search Density DOWNLOAD" at bounding box center [601, 81] width 1018 height 30
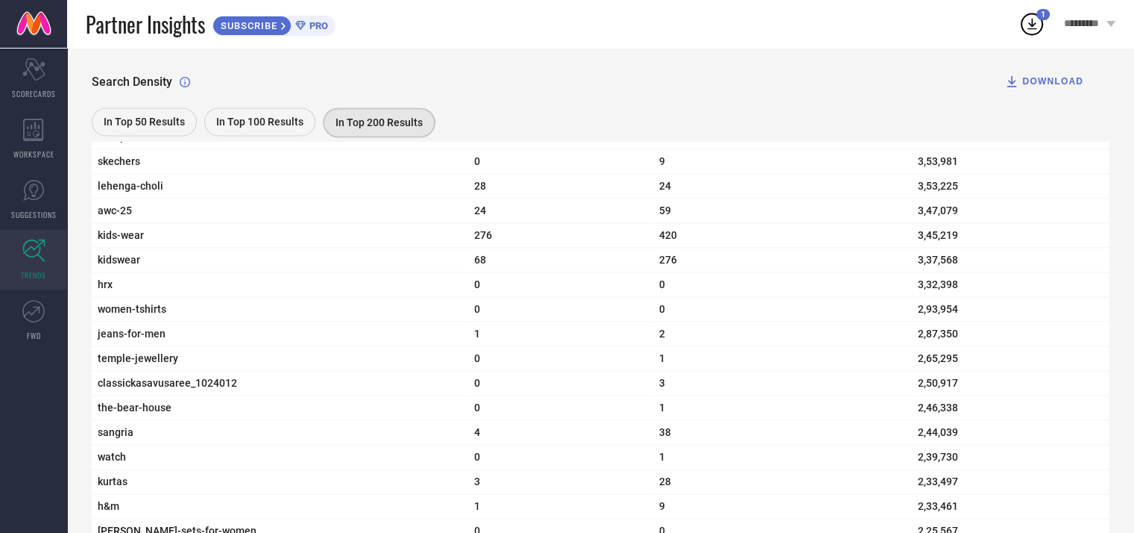
scroll to position [2010, 0]
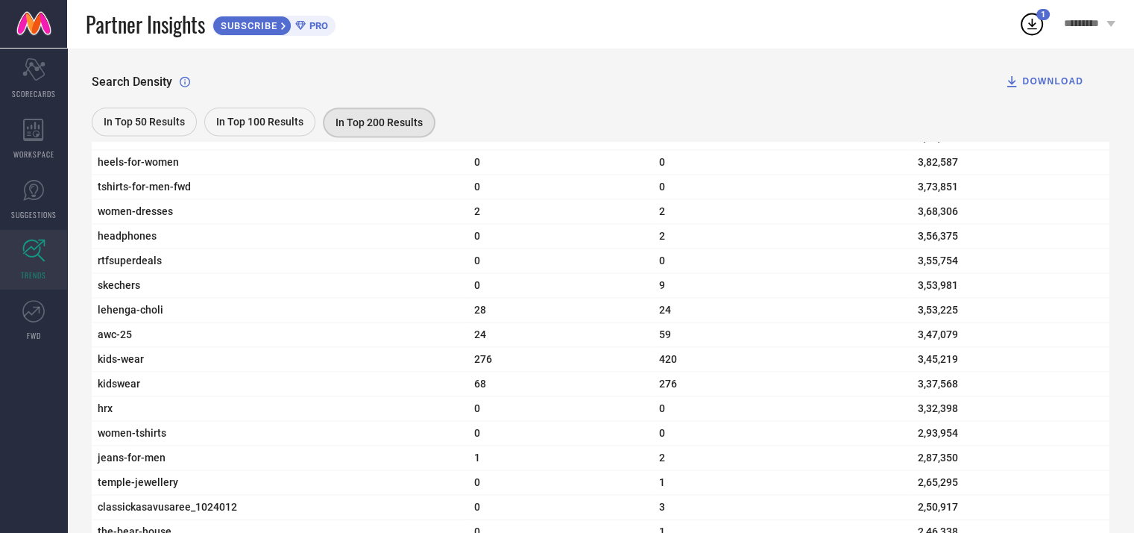
click at [1107, 24] on icon at bounding box center [1111, 24] width 9 height 6
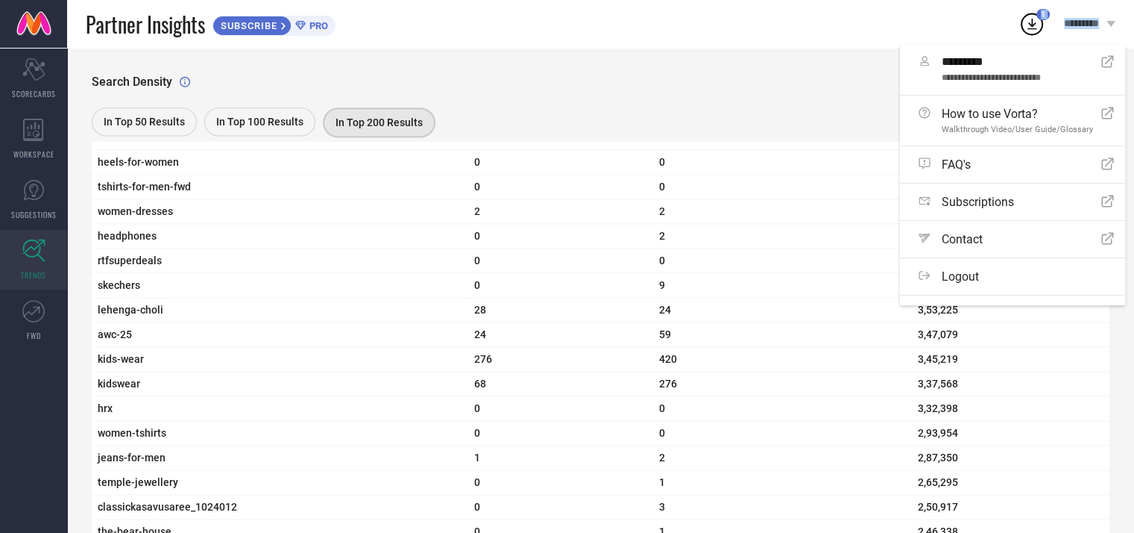
drag, startPoint x: 1107, startPoint y: 24, endPoint x: 727, endPoint y: 28, distance: 379.6
click at [833, 28] on div "**********" at bounding box center [600, 24] width 1067 height 48
drag, startPoint x: 471, startPoint y: 28, endPoint x: 329, endPoint y: 50, distance: 143.3
click at [469, 28] on div "Partner Insights SUBSCRIBE PRO" at bounding box center [552, 24] width 933 height 48
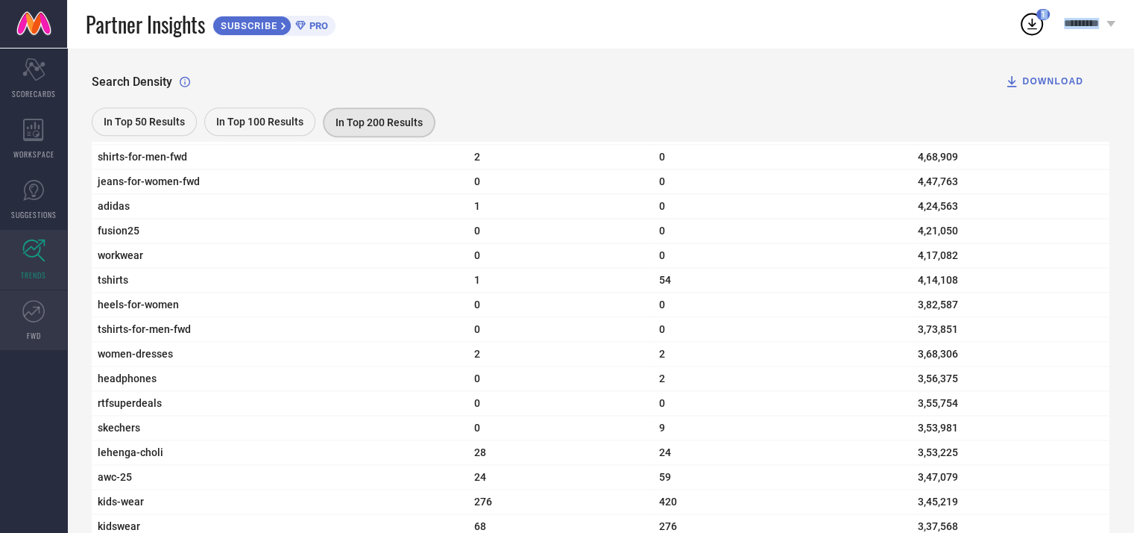
scroll to position [1861, 0]
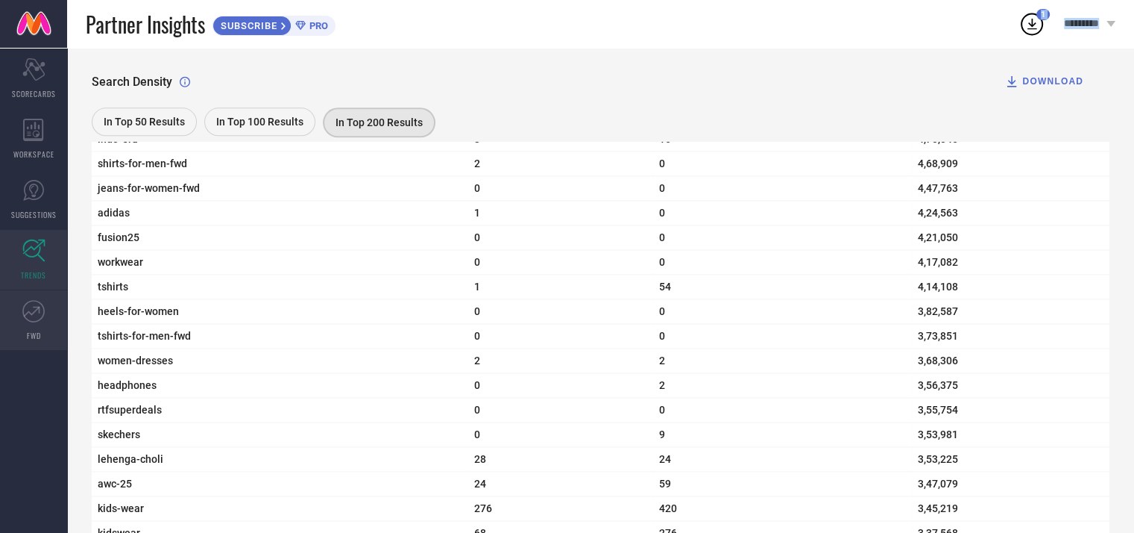
click at [31, 318] on icon at bounding box center [33, 311] width 22 height 22
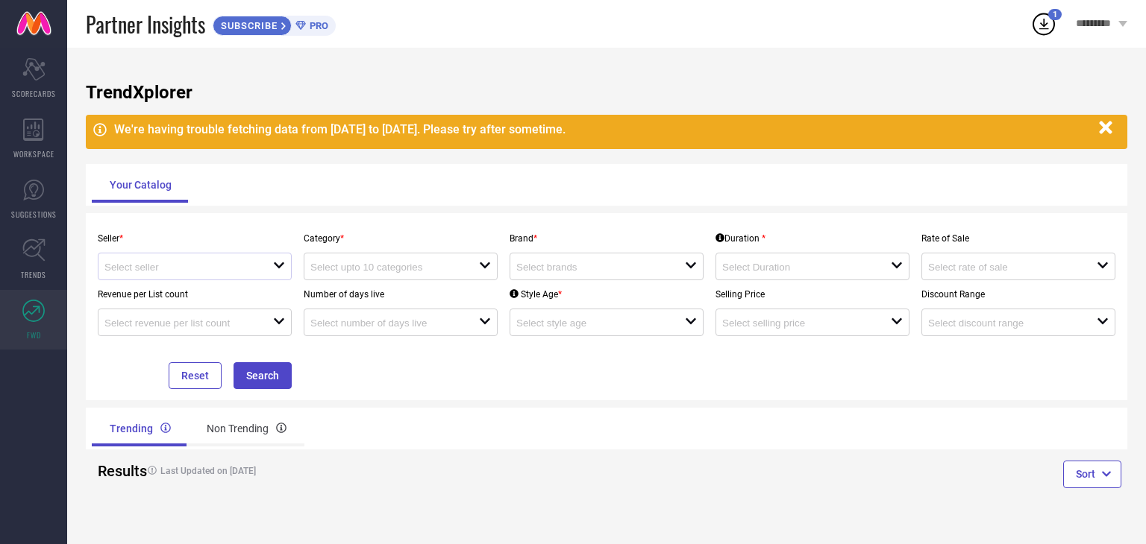
click at [180, 259] on div "open" at bounding box center [195, 267] width 194 height 28
drag, startPoint x: 181, startPoint y: 298, endPoint x: 292, endPoint y: 307, distance: 111.5
click at [180, 298] on li "The Magic Wand LLP ( 15164 )" at bounding box center [194, 296] width 192 height 27
type input "The Magic Wand LLP ( 15164 )"
click at [422, 273] on input at bounding box center [385, 267] width 151 height 11
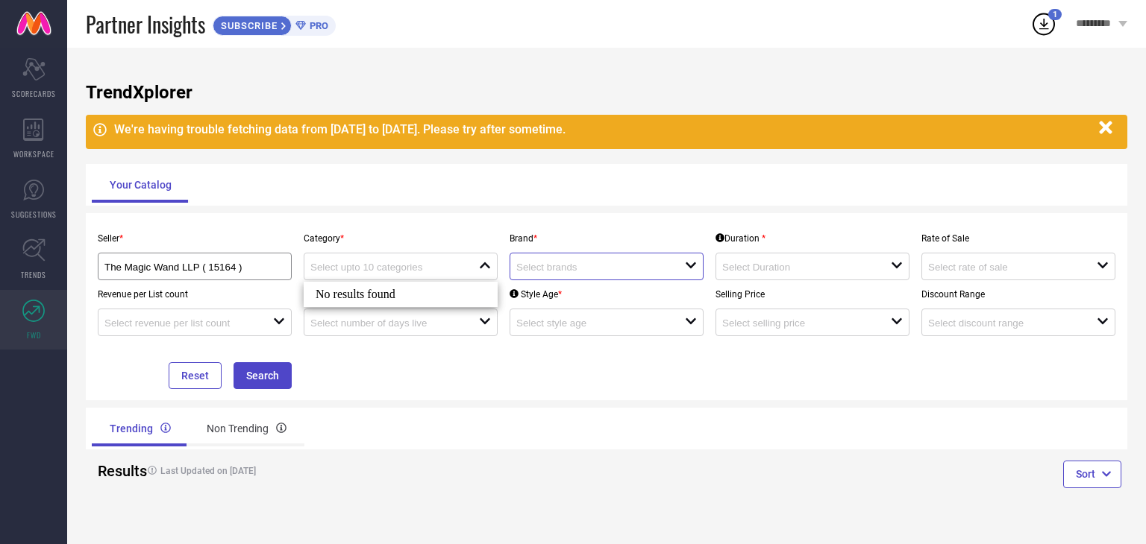
click at [579, 270] on input at bounding box center [591, 267] width 151 height 11
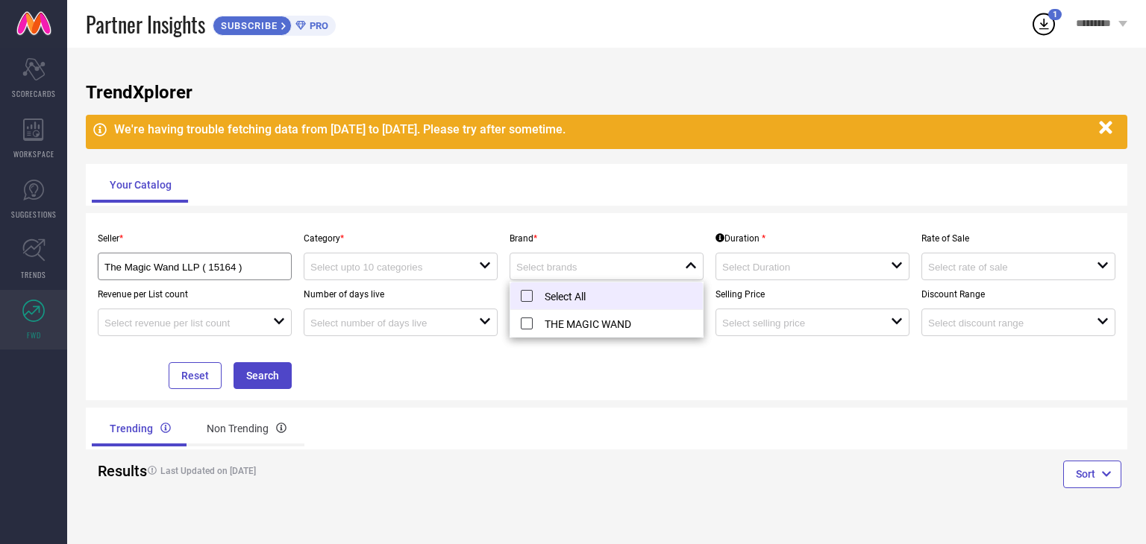
click at [575, 290] on li "Select All" at bounding box center [606, 297] width 192 height 28
type input "THE MAGIC WAND"
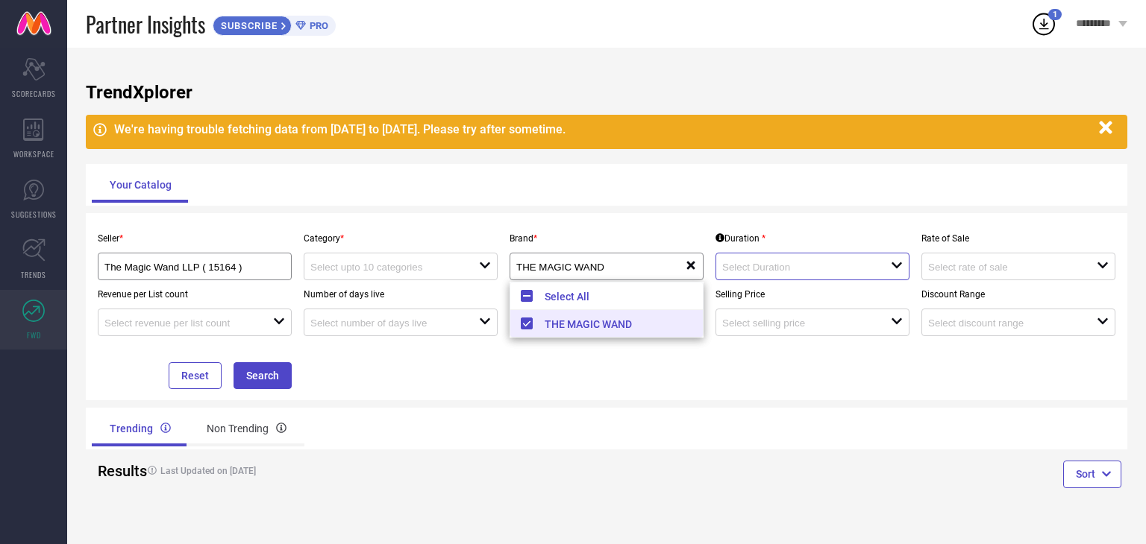
click at [747, 271] on input at bounding box center [797, 267] width 151 height 11
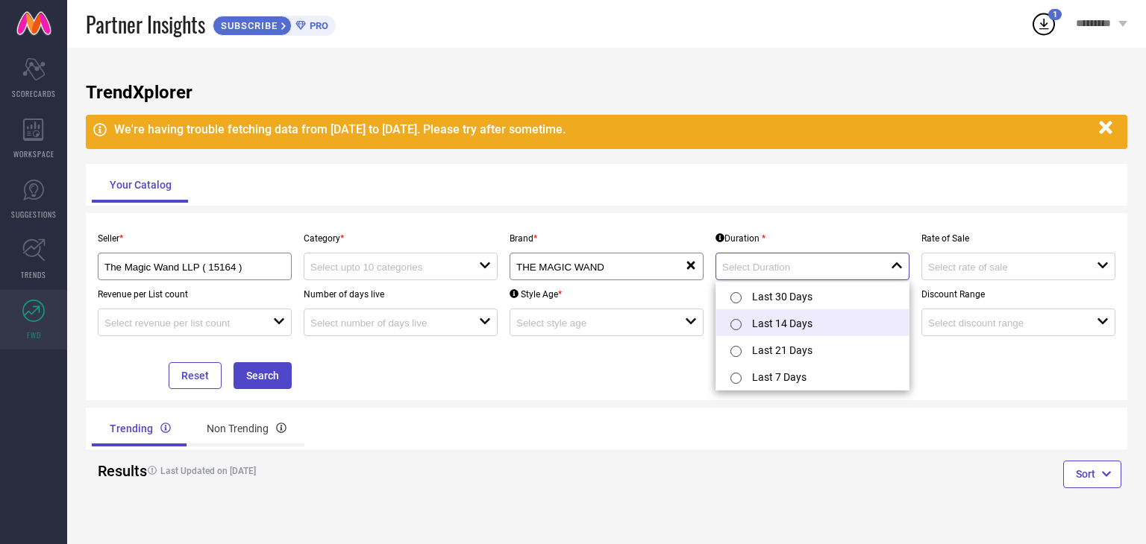
scroll to position [2, 0]
click at [738, 295] on input "radio" at bounding box center [735, 295] width 11 height 11
type input "Last 30 Days"
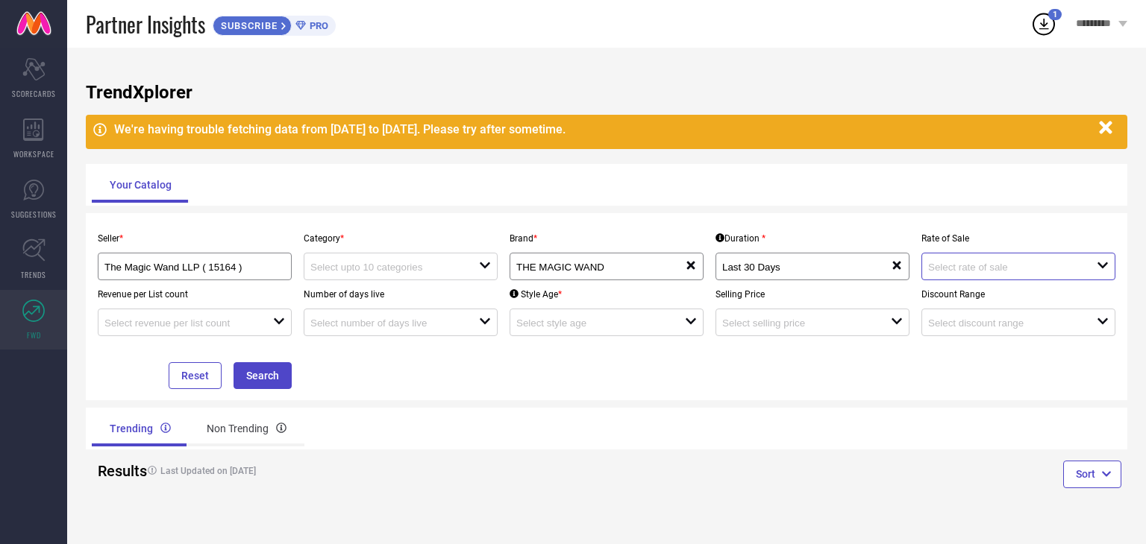
click at [970, 268] on input at bounding box center [1003, 267] width 151 height 11
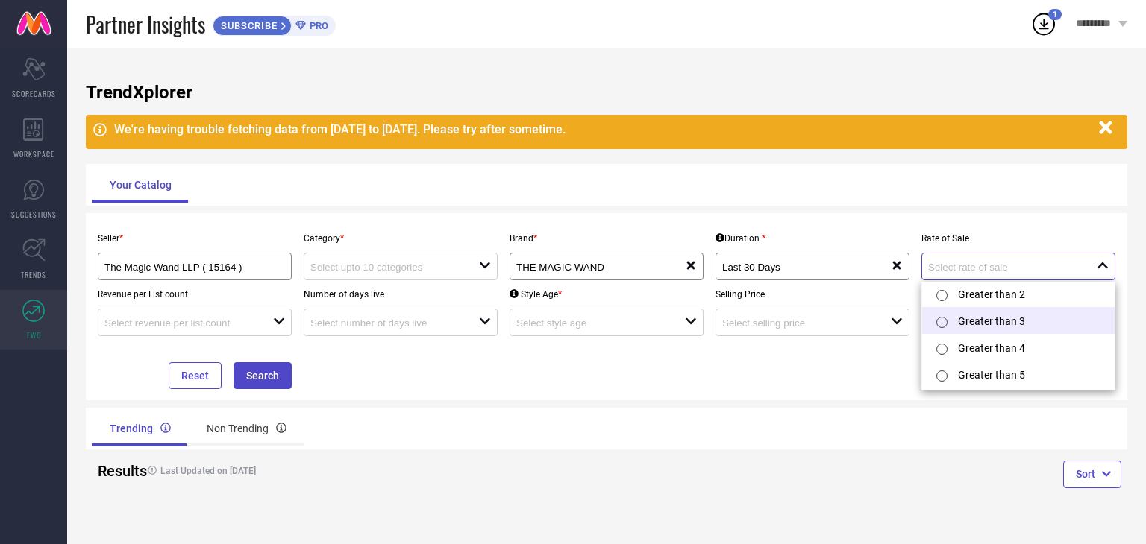
scroll to position [0, 0]
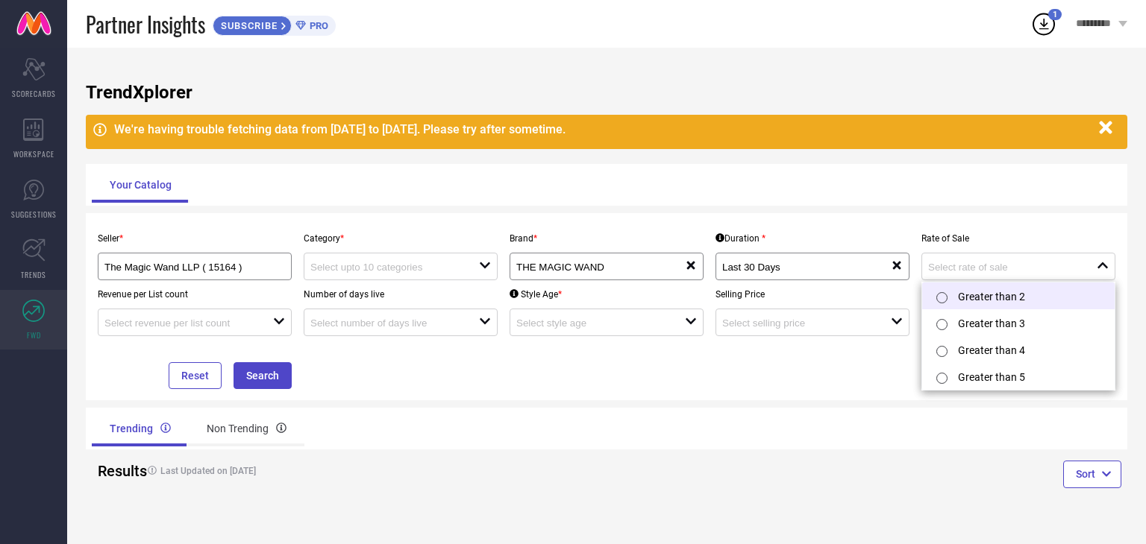
click at [1002, 298] on li "Greater than 2" at bounding box center [1018, 296] width 192 height 27
type input "Greater than 2"
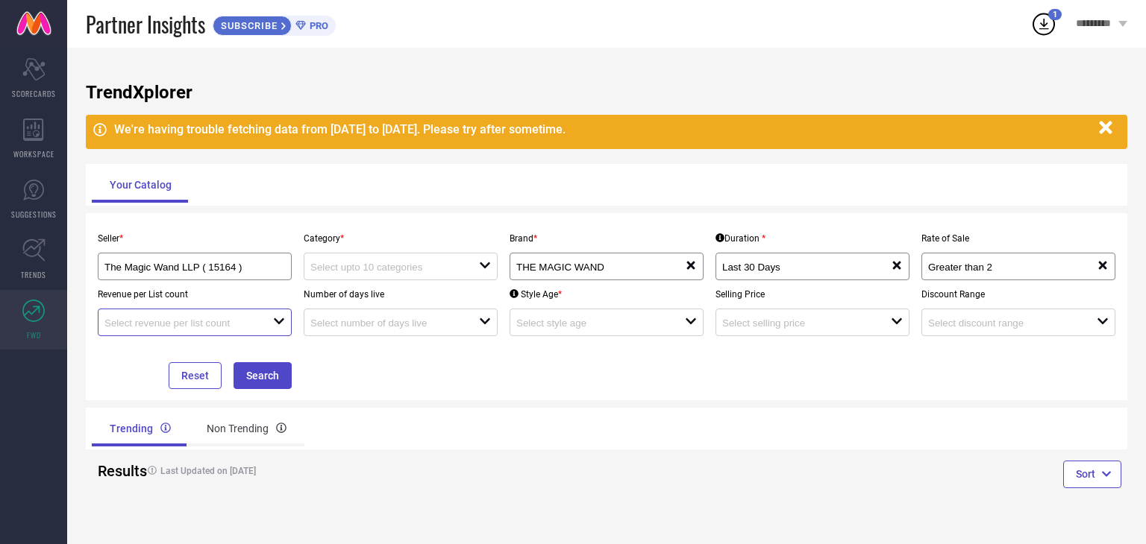
click at [230, 327] on input at bounding box center [179, 323] width 151 height 11
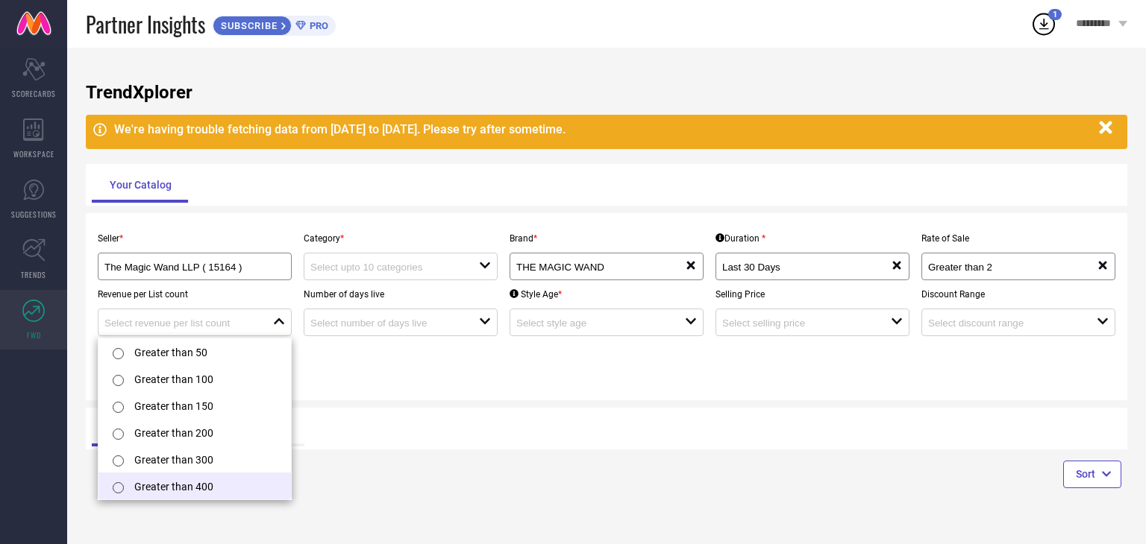
click at [206, 491] on li "Greater than 400" at bounding box center [194, 486] width 192 height 27
type input "Greater than 400"
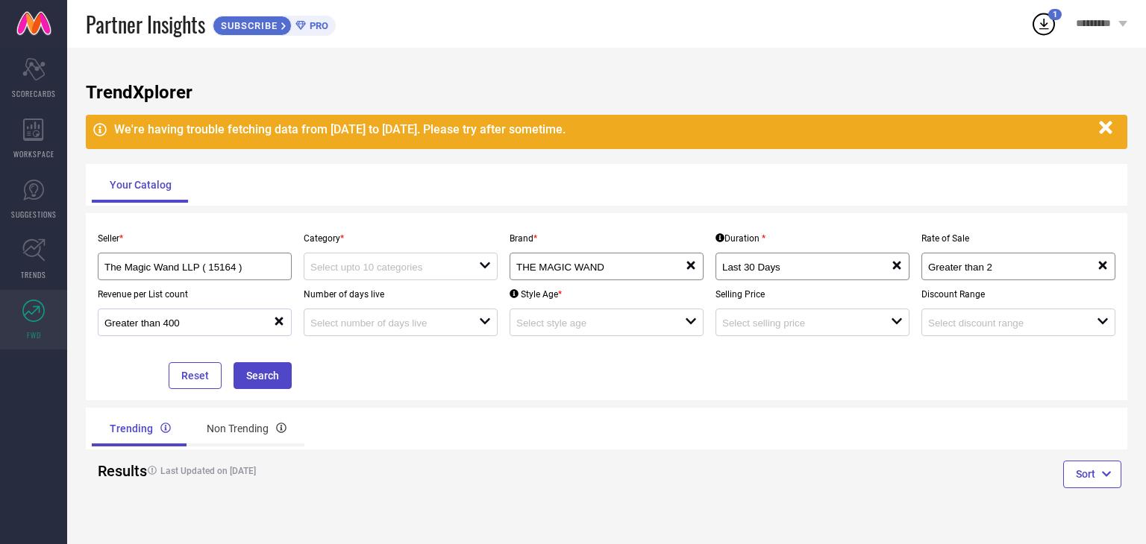
click at [207, 318] on div "Greater than 400" at bounding box center [188, 322] width 169 height 14
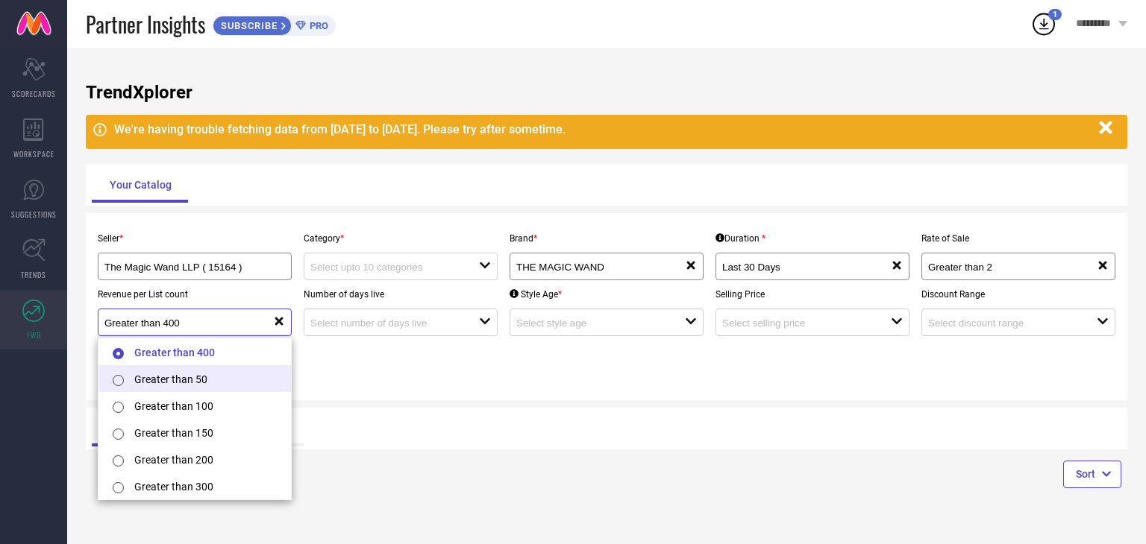
scroll to position [2, 0]
drag, startPoint x: 397, startPoint y: 363, endPoint x: 400, endPoint y: 341, distance: 22.6
click at [397, 362] on div "Seller * The Magic Wand LLP ( 15164 ) Category * open Brand * THE MAGIC WAND re…" at bounding box center [606, 306] width 1029 height 165
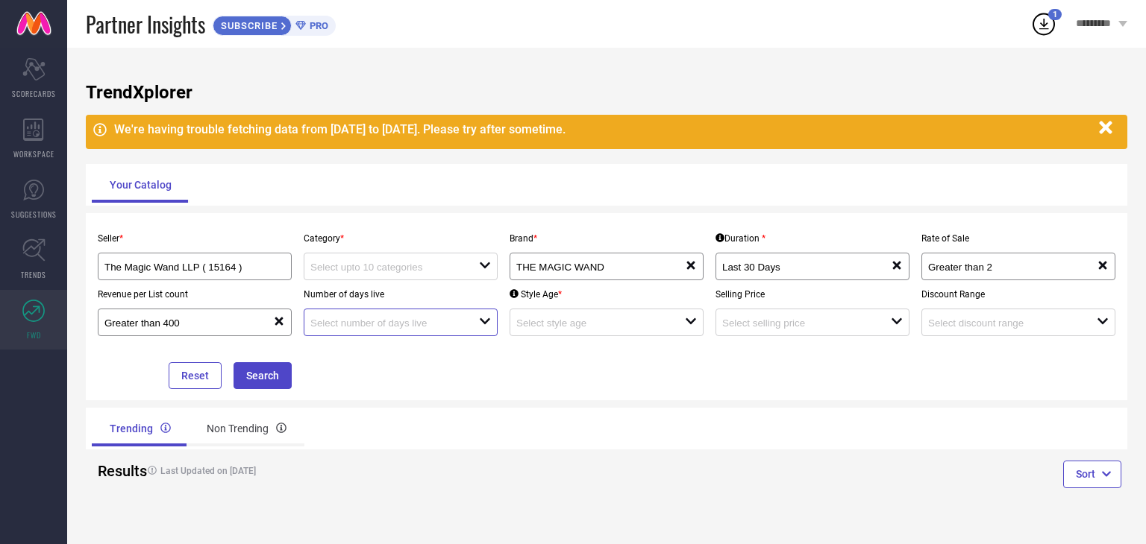
click at [400, 327] on input at bounding box center [385, 323] width 151 height 11
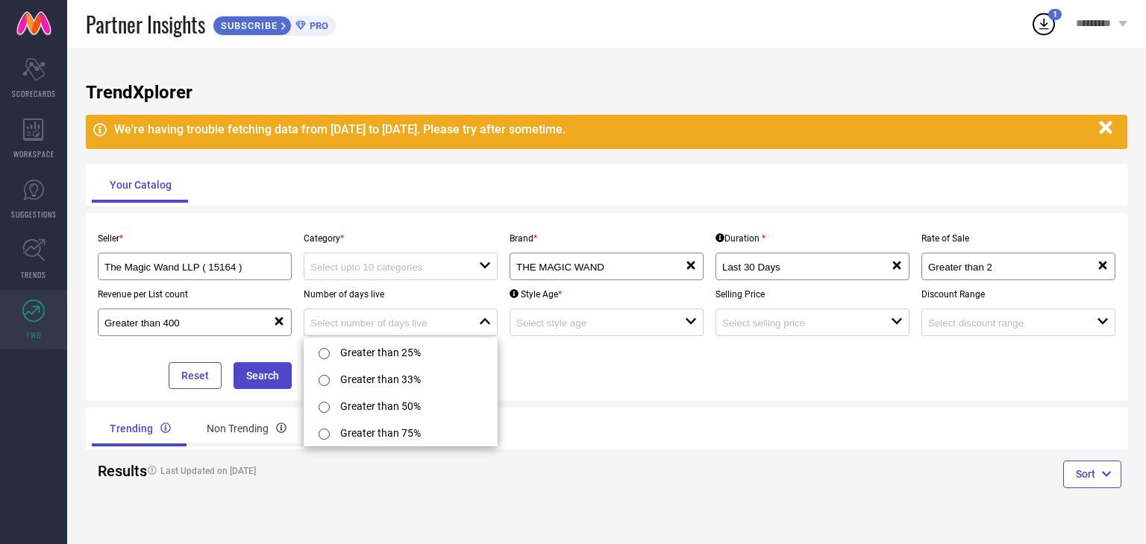
click at [567, 359] on div "Seller * The Magic Wand LLP ( 15164 ) Category * open Brand * THE MAGIC WAND re…" at bounding box center [606, 306] width 1029 height 165
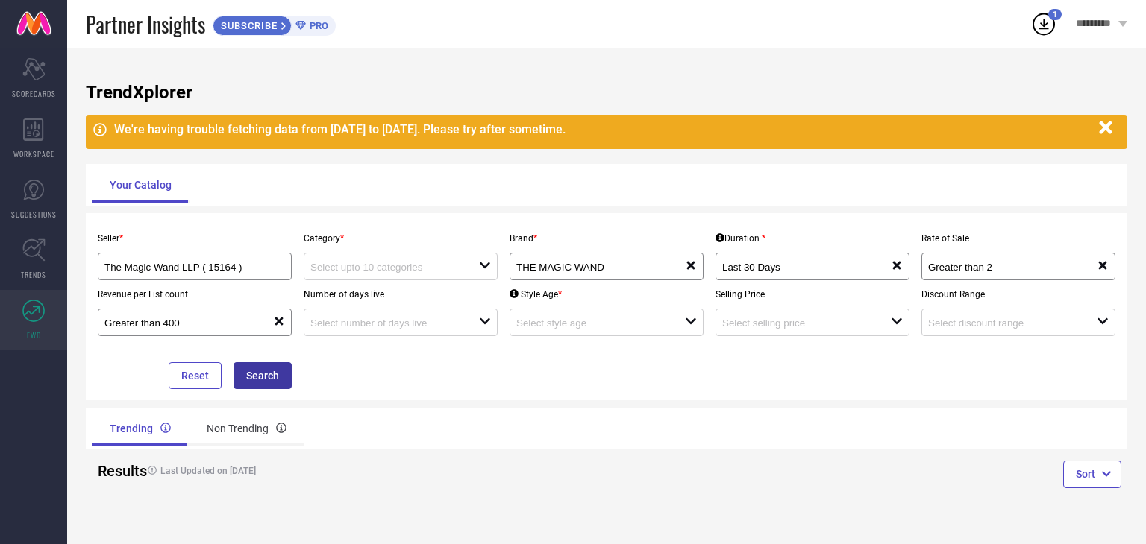
click at [259, 368] on button "Search" at bounding box center [262, 375] width 58 height 27
click at [260, 377] on button "Search" at bounding box center [262, 375] width 58 height 27
click at [453, 323] on input at bounding box center [385, 323] width 151 height 11
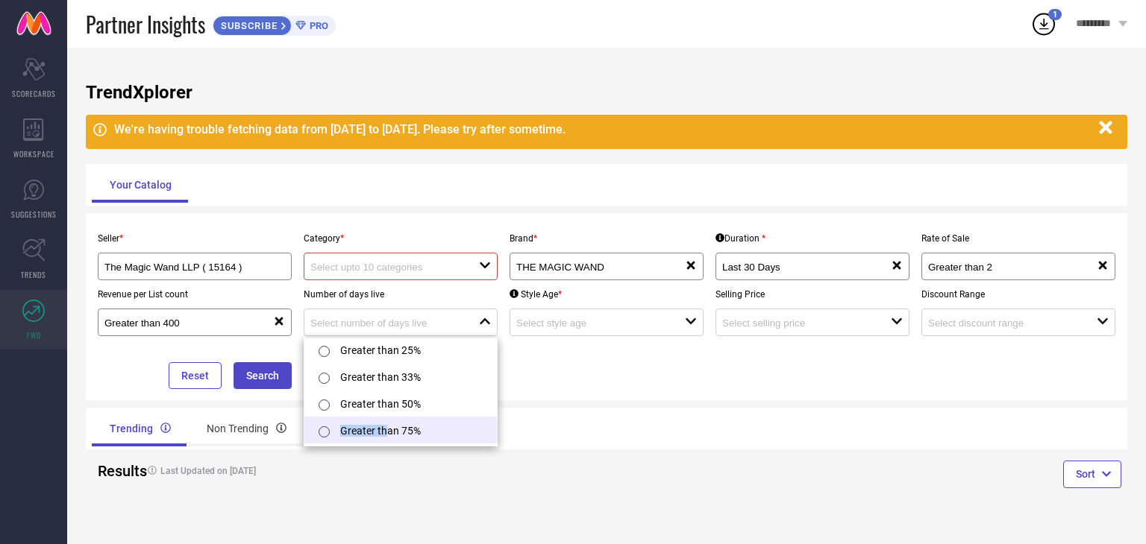
click at [388, 435] on li "Greater than 75%" at bounding box center [400, 430] width 192 height 27
type input "Greater than 75%"
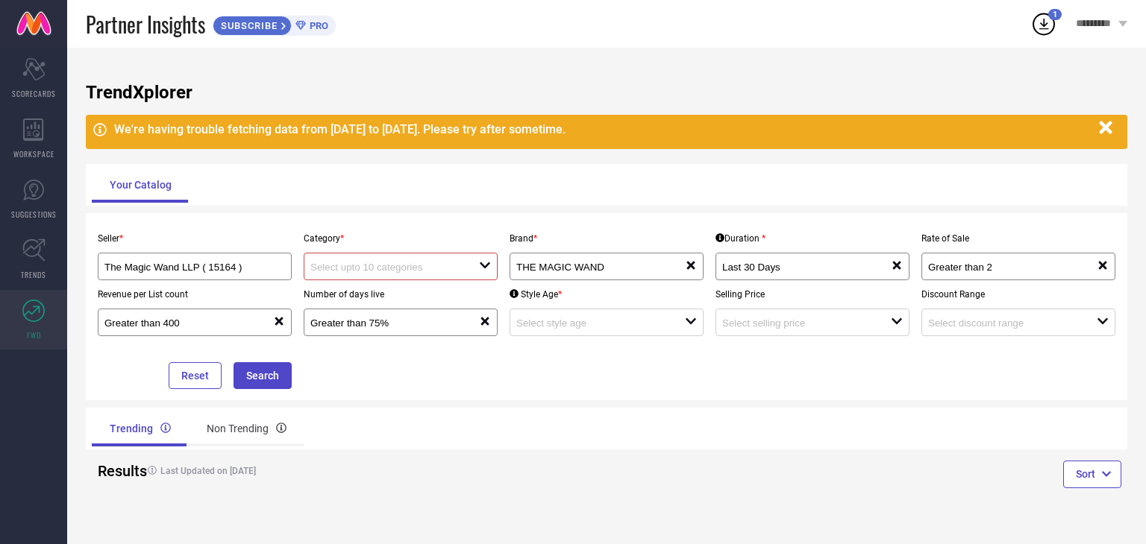
click at [388, 275] on div "open" at bounding box center [401, 267] width 194 height 28
click at [380, 299] on div "No results found" at bounding box center [401, 294] width 194 height 25
drag, startPoint x: 385, startPoint y: 294, endPoint x: 390, endPoint y: 281, distance: 13.7
click at [385, 293] on div "No results found" at bounding box center [401, 294] width 194 height 25
click at [399, 263] on input at bounding box center [385, 267] width 151 height 11
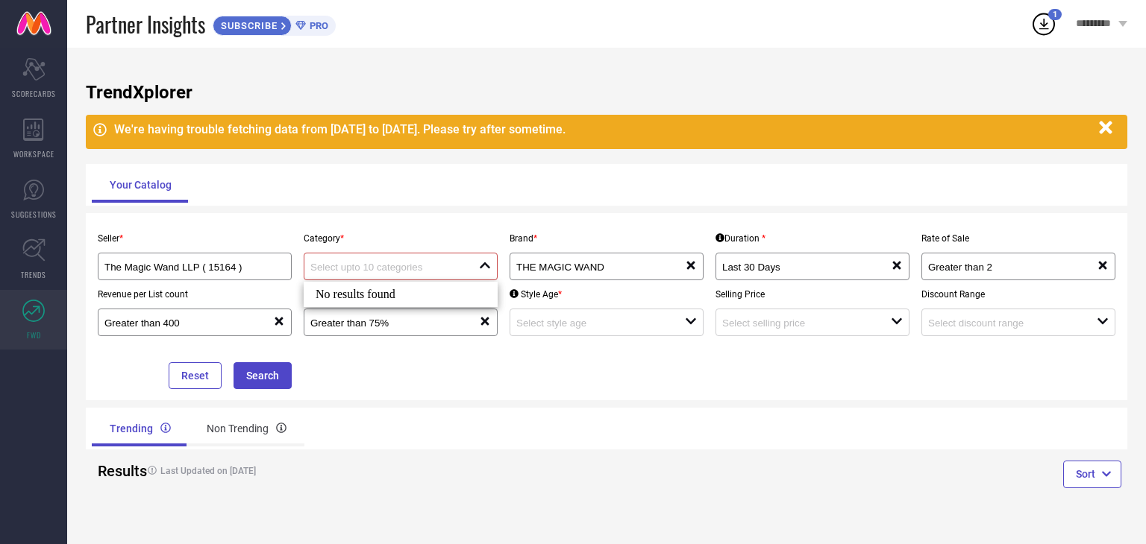
click at [399, 263] on input at bounding box center [385, 267] width 151 height 11
click at [556, 323] on input at bounding box center [591, 323] width 151 height 11
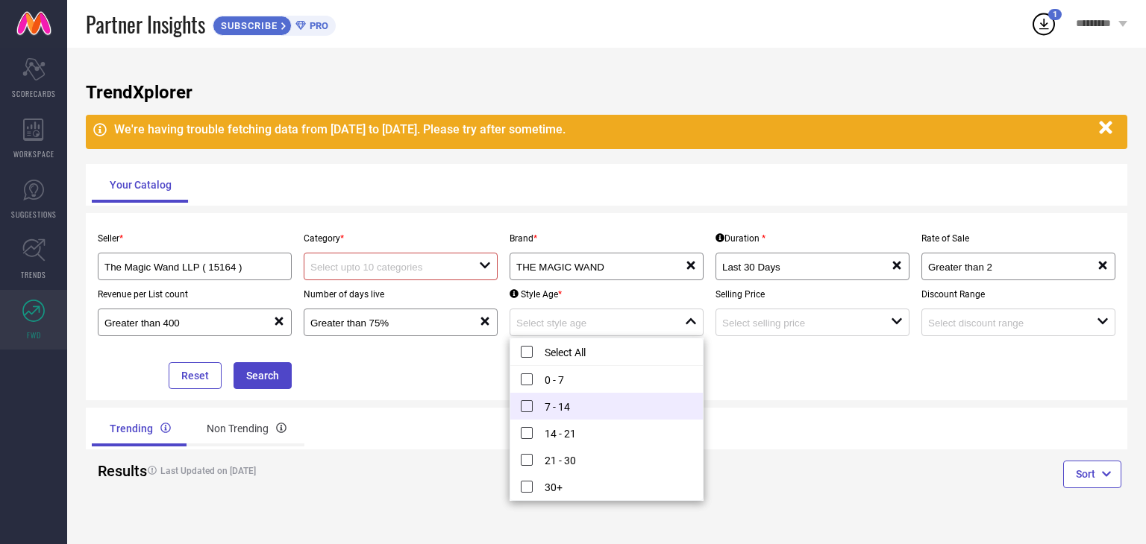
click at [565, 406] on li "7 - 14" at bounding box center [606, 406] width 192 height 27
click at [555, 433] on li "14 - 21" at bounding box center [606, 433] width 192 height 27
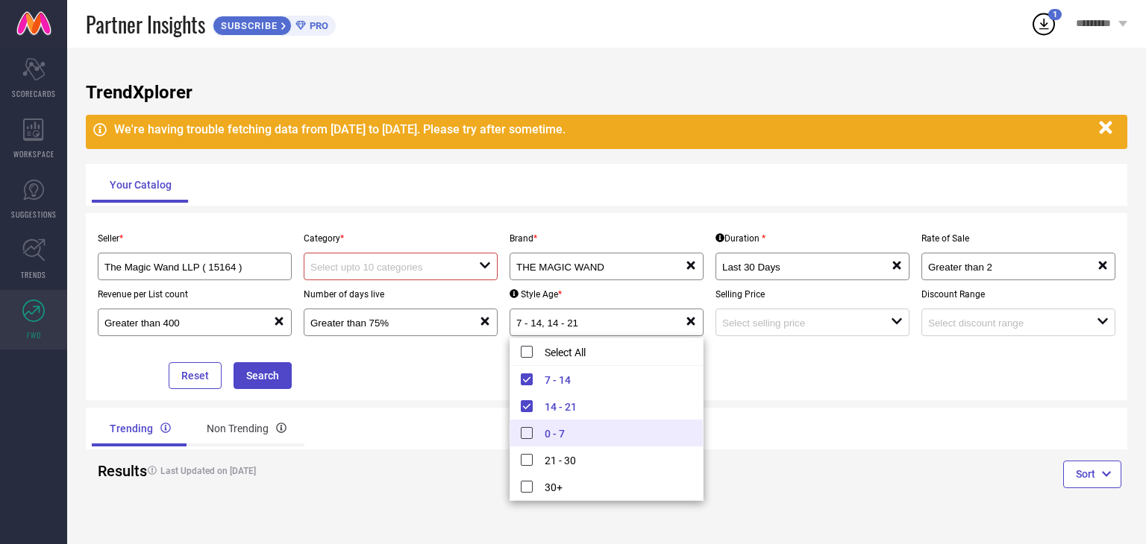
click at [527, 428] on li "0 - 7" at bounding box center [606, 433] width 192 height 27
type input "0 - 7, + 2 more"
drag, startPoint x: 777, startPoint y: 371, endPoint x: 772, endPoint y: 362, distance: 10.4
click at [778, 371] on div "Seller * The Magic Wand LLP ( 15164 ) Category * open Brand * THE MAGIC WAND re…" at bounding box center [606, 306] width 1029 height 165
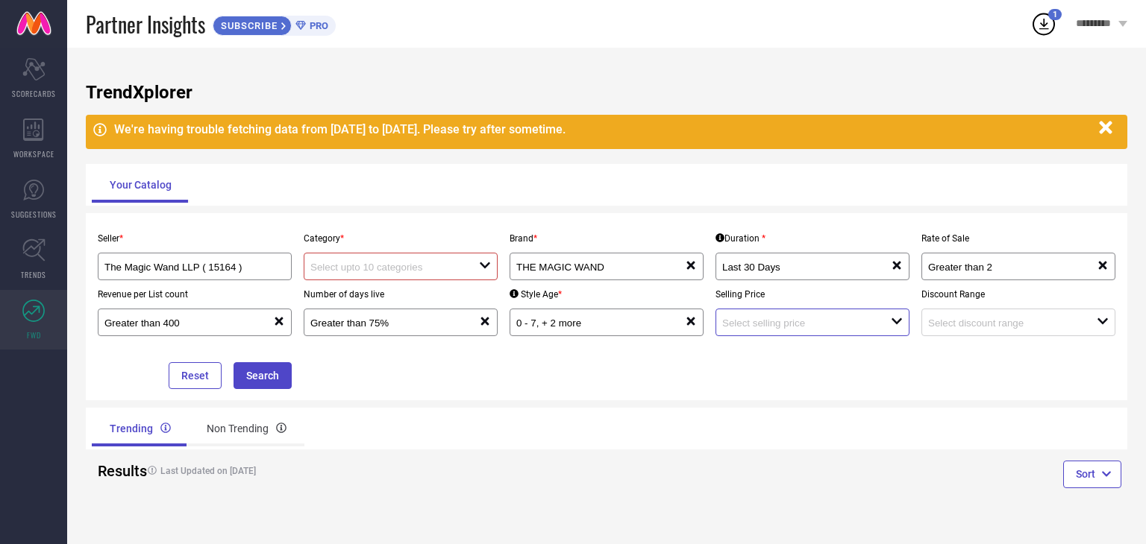
click at [738, 327] on input at bounding box center [797, 323] width 151 height 11
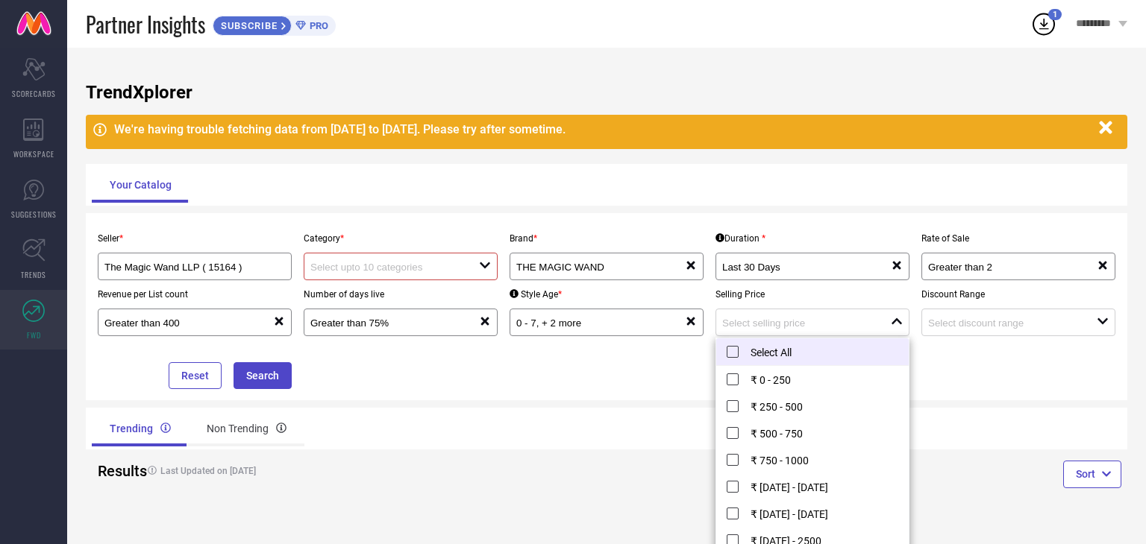
click at [739, 354] on li "Select All" at bounding box center [812, 353] width 192 height 28
type input "₹ 0 - 250, + 11 more"
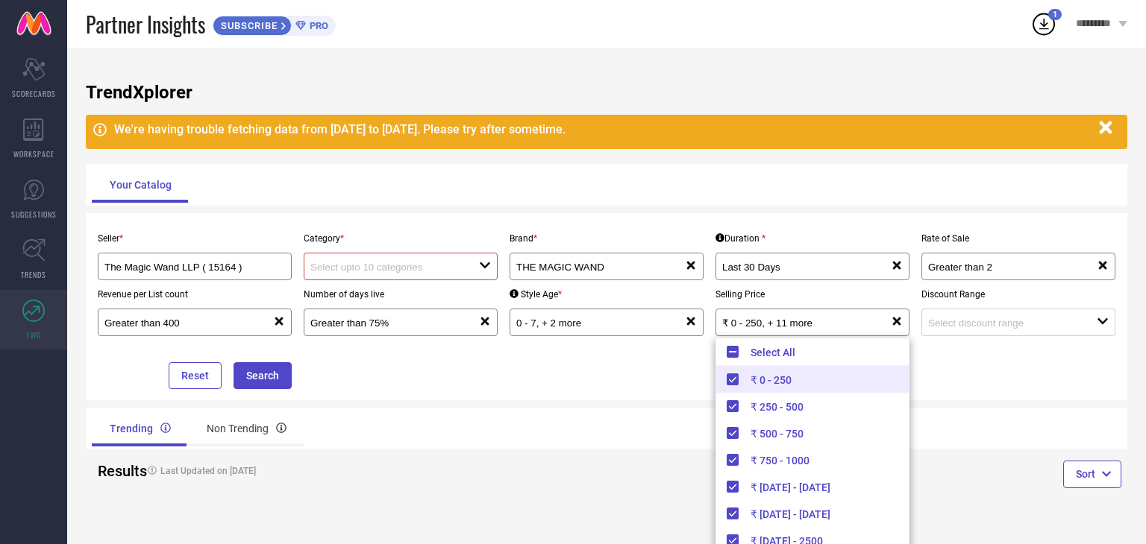
drag, startPoint x: 973, startPoint y: 358, endPoint x: 967, endPoint y: 345, distance: 14.0
click at [975, 358] on div "Seller * The Magic Wand LLP ( 15164 ) Category * open Brand * THE MAGIC WAND re…" at bounding box center [606, 306] width 1029 height 165
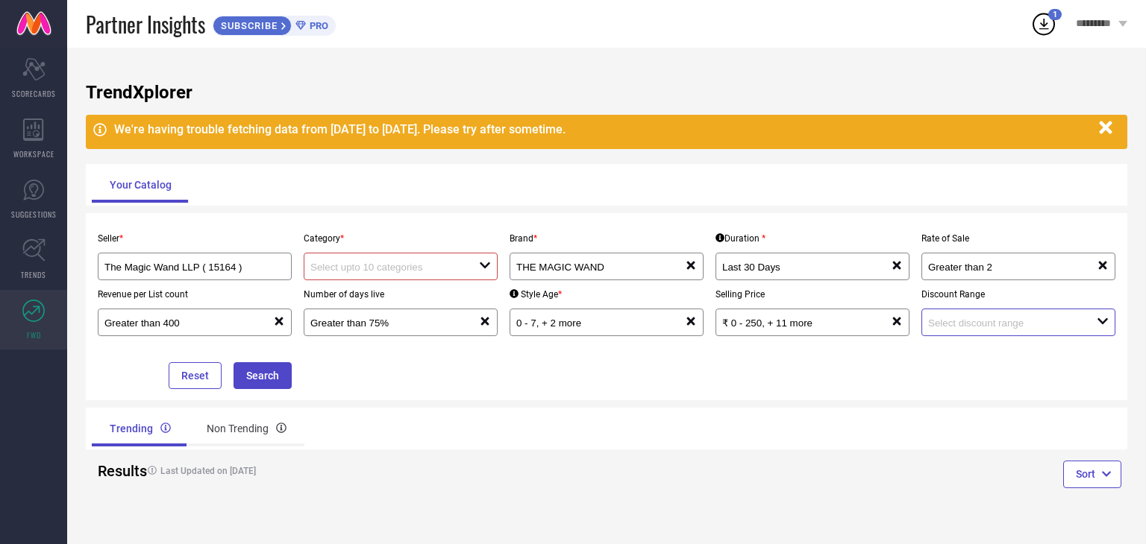
click at [967, 329] on input at bounding box center [1003, 323] width 151 height 11
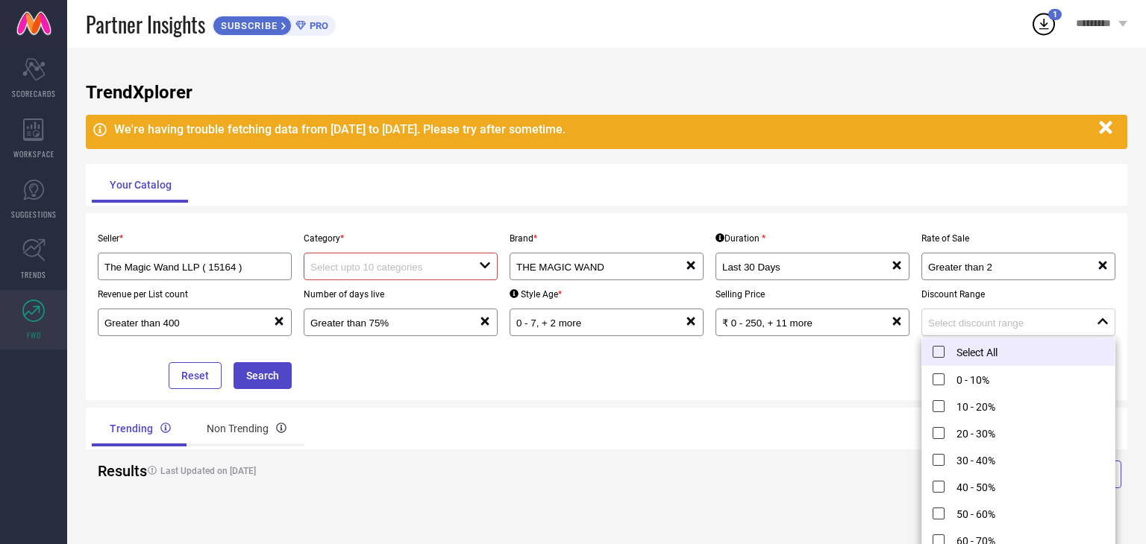
click at [934, 354] on li "Select All" at bounding box center [1018, 353] width 192 height 28
type input "0 - 10%, + 10 more"
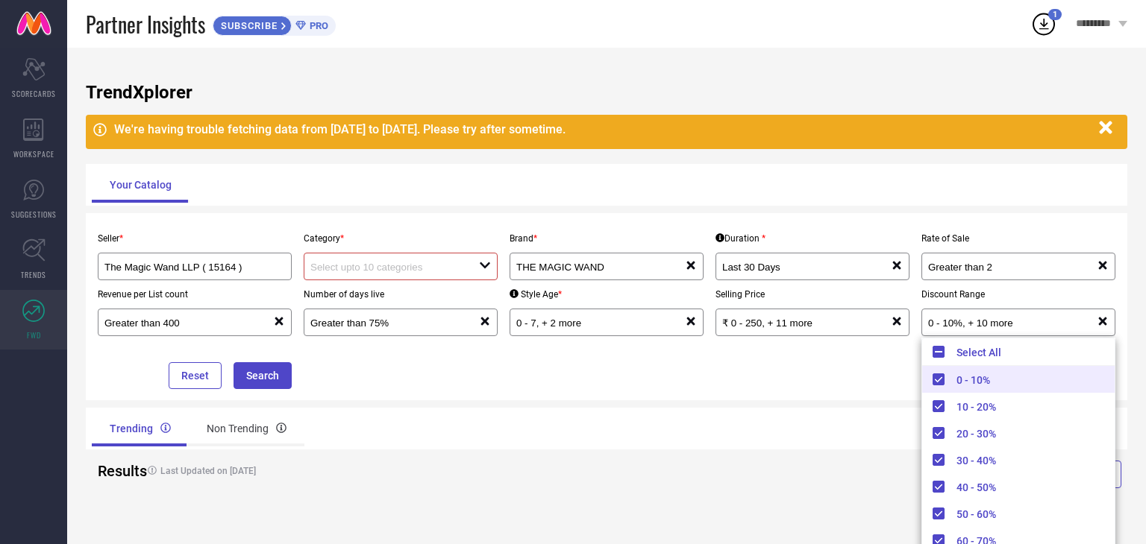
drag, startPoint x: 831, startPoint y: 393, endPoint x: 843, endPoint y: 391, distance: 12.1
click at [835, 392] on div "Seller * The Magic Wand LLP ( 15164 ) Category * open Brand * THE MAGIC WAND re…" at bounding box center [606, 306] width 1041 height 187
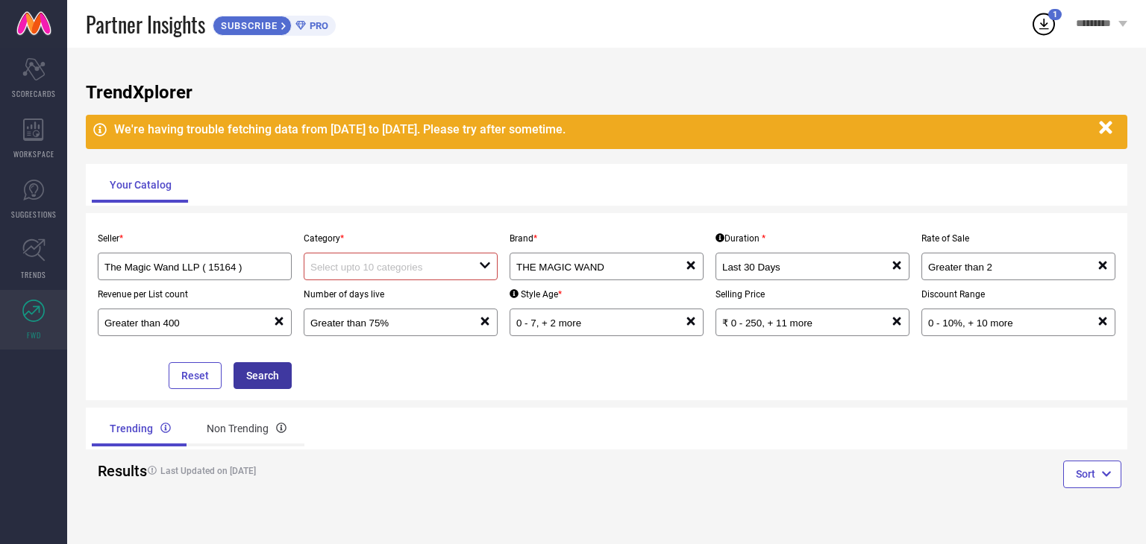
click at [268, 385] on button "Search" at bounding box center [262, 375] width 58 height 27
click at [347, 268] on input at bounding box center [385, 267] width 151 height 11
click at [349, 302] on div "No results found" at bounding box center [401, 294] width 194 height 25
click at [191, 264] on input "The Magic Wand LLP ( 15164 )" at bounding box center [185, 267] width 163 height 11
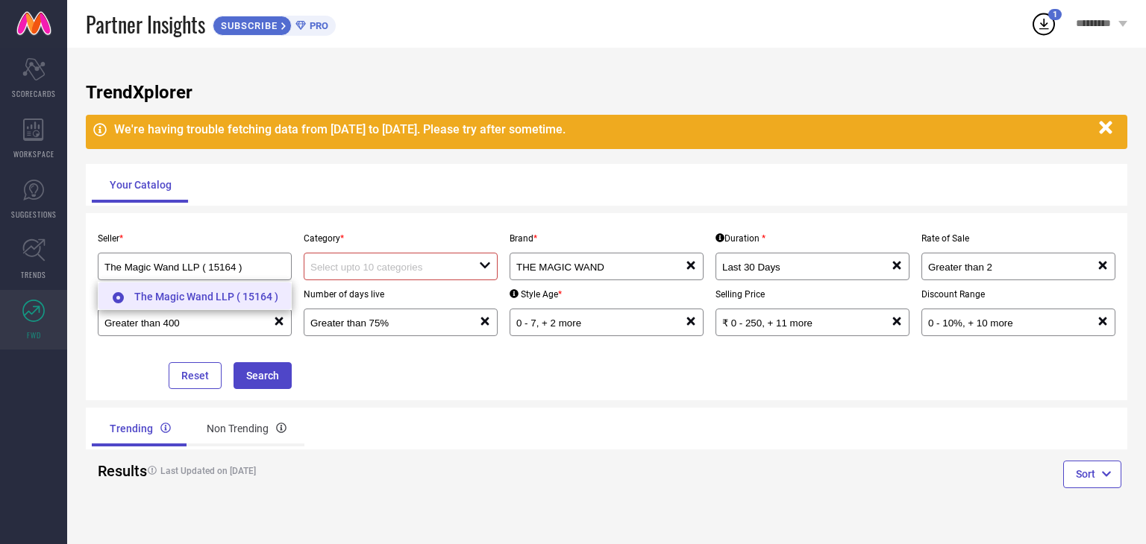
click at [198, 288] on li "The Magic Wand LLP ( 15164 )" at bounding box center [194, 296] width 192 height 27
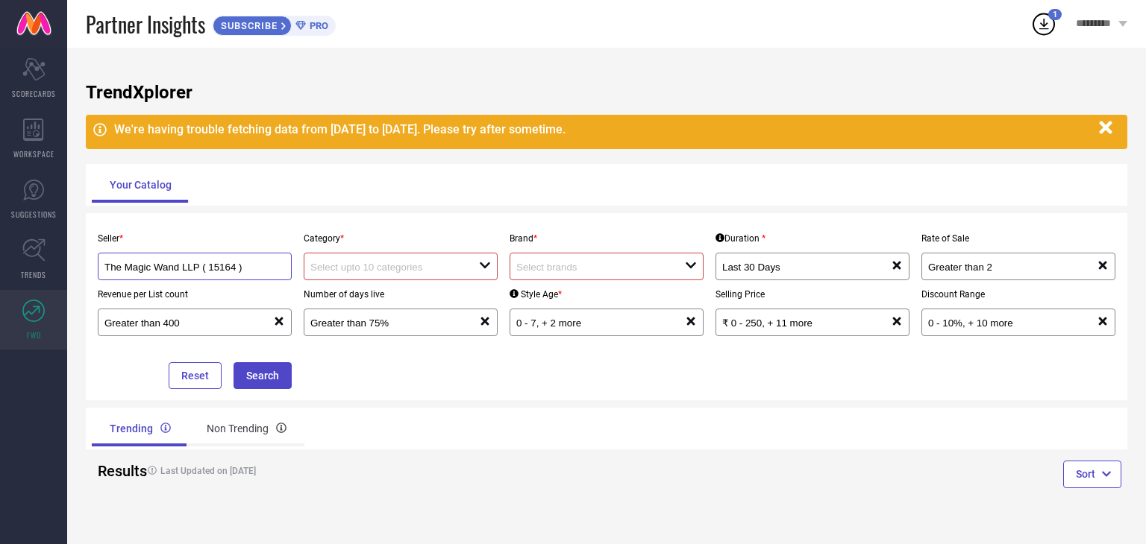
click at [198, 273] on input "The Magic Wand LLP ( 15164 )" at bounding box center [185, 267] width 163 height 11
click at [370, 374] on div "Seller * The Magic Wand LLP ( 15164 ) Category * open Brand * open Duration * L…" at bounding box center [606, 306] width 1029 height 165
click at [216, 427] on div "Non Trending" at bounding box center [247, 429] width 116 height 36
